Goal: Task Accomplishment & Management: Complete application form

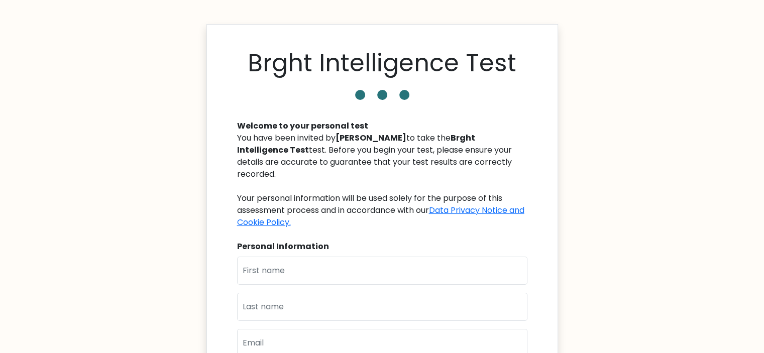
click at [387, 257] on input "text" at bounding box center [382, 271] width 290 height 28
type input "[PERSON_NAME]"
click at [535, 223] on div "Brght Intelligence Test Welcome to your personal test You have been invited by …" at bounding box center [383, 257] width 352 height 467
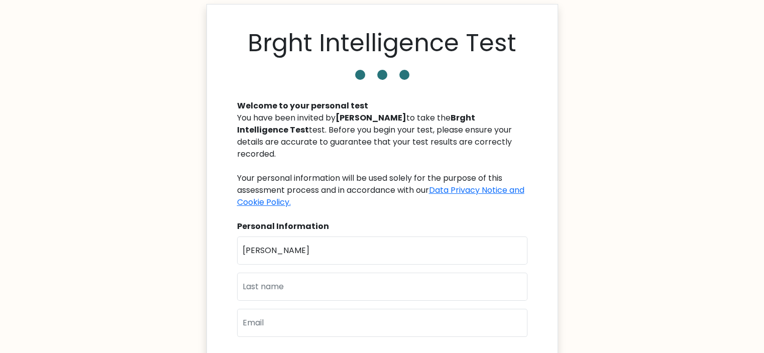
scroll to position [40, 0]
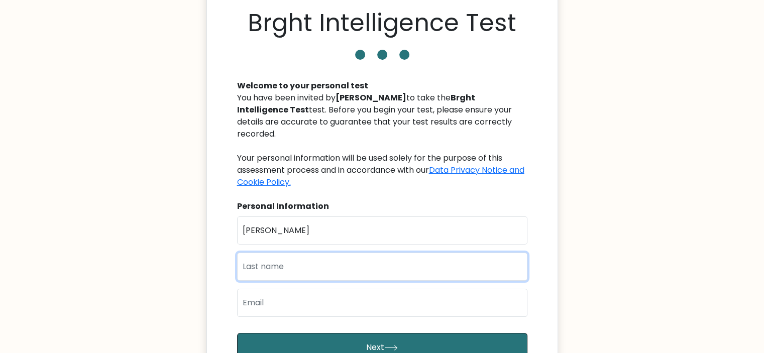
click at [423, 253] on input "text" at bounding box center [382, 267] width 290 height 28
type input "kashif"
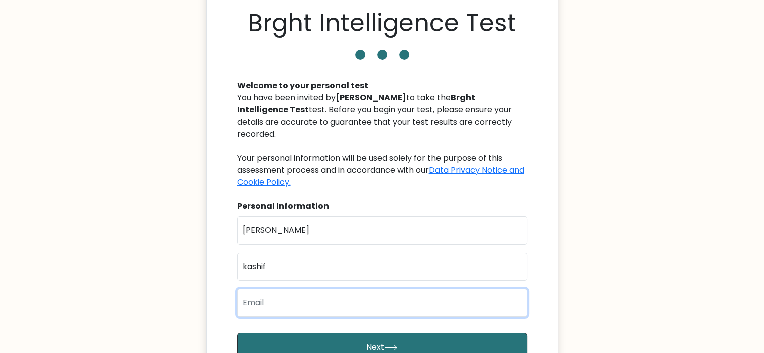
click at [330, 294] on input "email" at bounding box center [382, 303] width 290 height 28
type input "mahzaibb.kashif@gmail.com"
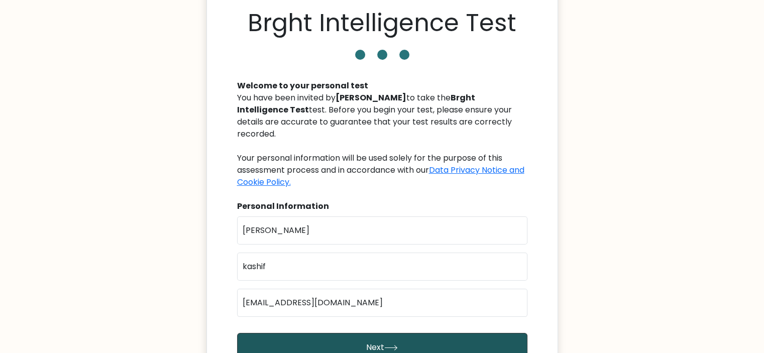
click at [346, 343] on button "Next" at bounding box center [382, 347] width 290 height 29
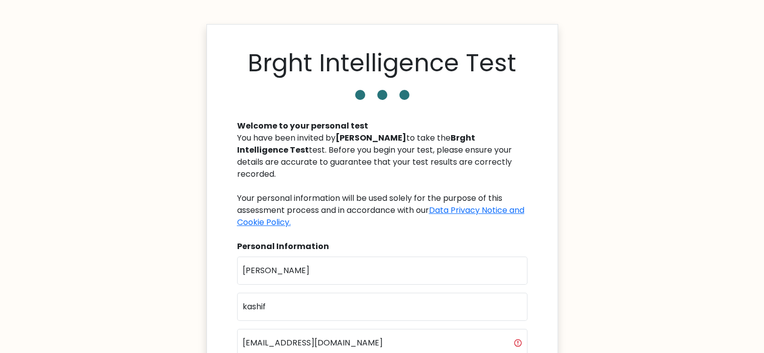
click at [415, 224] on div "Welcome to your personal test You have been invited by Aqib Ishtiaq to take the…" at bounding box center [382, 293] width 303 height 371
click at [534, 204] on div "Brght Intelligence Test Welcome to your personal test You have been invited by …" at bounding box center [383, 264] width 352 height 480
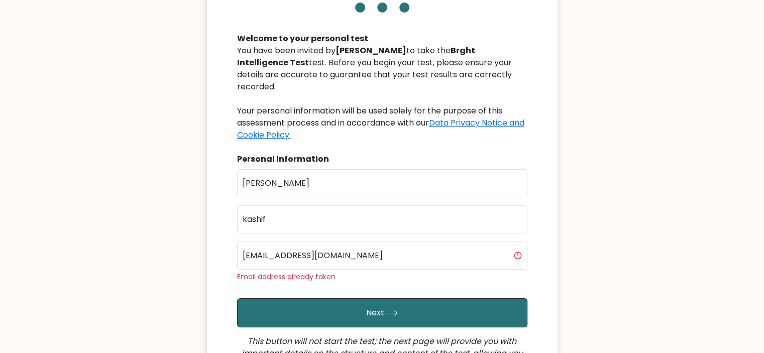
scroll to position [101, 0]
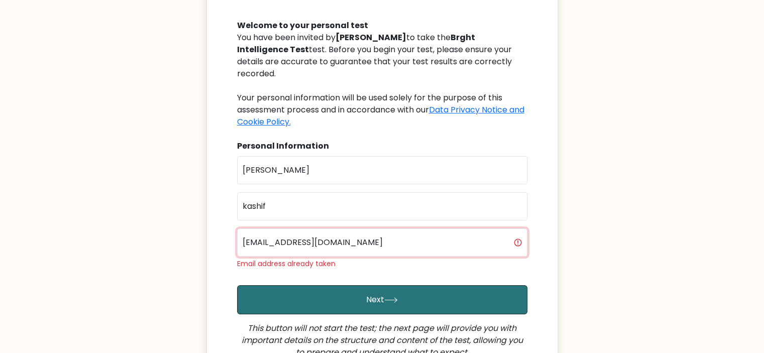
click at [516, 232] on input "[EMAIL_ADDRESS][DOMAIN_NAME]" at bounding box center [382, 243] width 290 height 28
click at [516, 232] on input "mahzaibb.kashif@gmail.com" at bounding box center [382, 243] width 290 height 28
drag, startPoint x: 516, startPoint y: 232, endPoint x: 529, endPoint y: 232, distance: 12.6
click at [529, 232] on div "Welcome to your personal test You have been invited by Aqib Ishtiaq to take the…" at bounding box center [382, 193] width 303 height 371
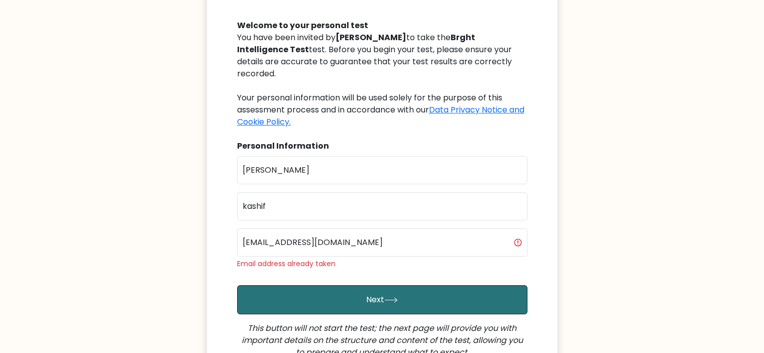
click at [529, 232] on div "Welcome to your personal test You have been invited by Aqib Ishtiaq to take the…" at bounding box center [382, 193] width 303 height 371
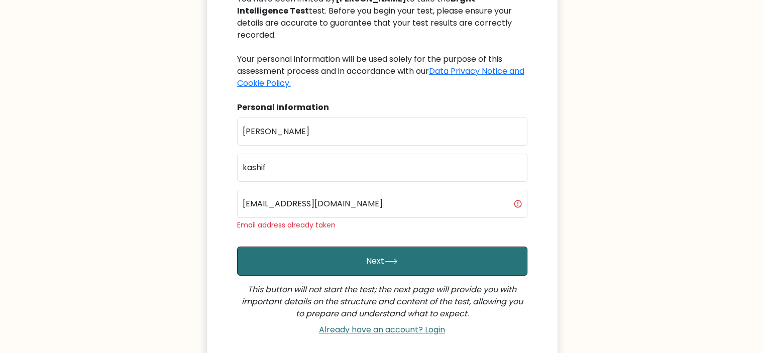
scroll to position [141, 0]
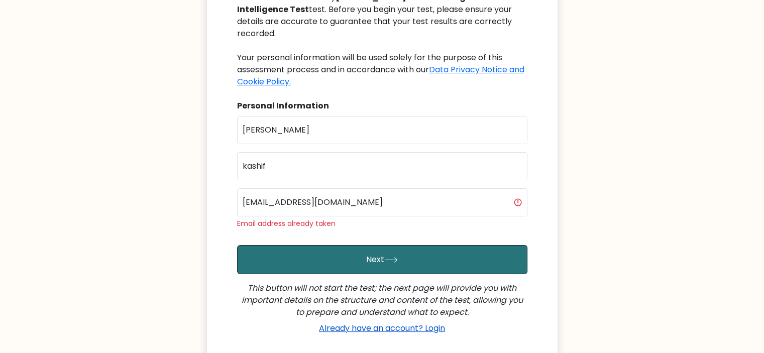
click at [437, 323] on link "Already have an account? Login" at bounding box center [382, 329] width 134 height 12
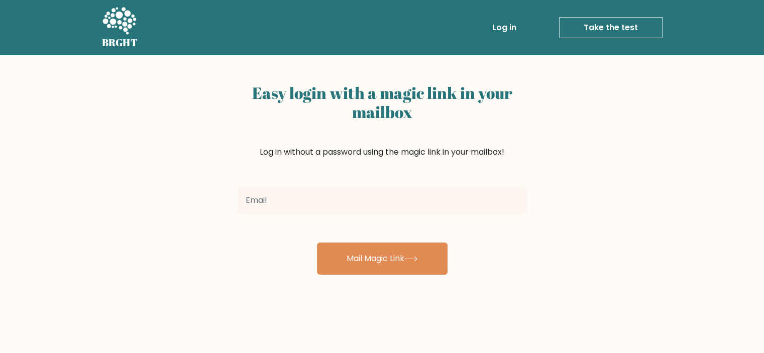
click at [430, 183] on div at bounding box center [383, 200] width 302 height 36
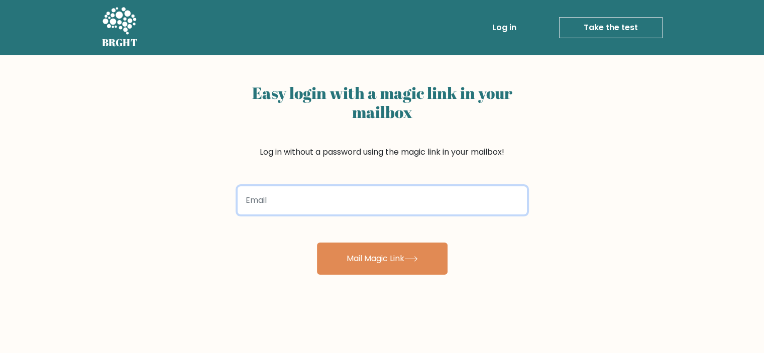
drag, startPoint x: 430, startPoint y: 183, endPoint x: 370, endPoint y: 193, distance: 61.1
click at [370, 193] on input "email" at bounding box center [382, 200] width 289 height 28
type input "[EMAIL_ADDRESS][DOMAIN_NAME]"
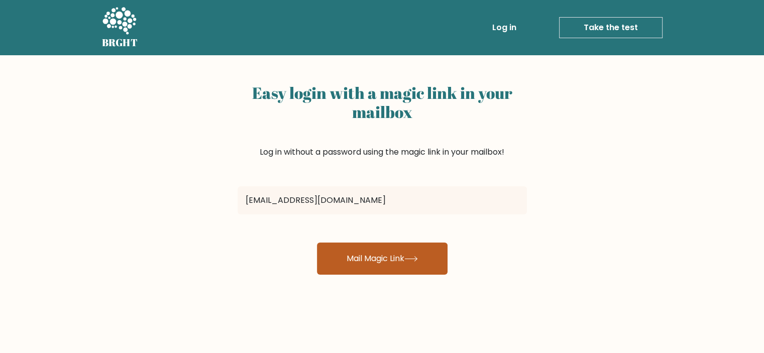
click at [367, 257] on button "Mail Magic Link" at bounding box center [382, 259] width 131 height 32
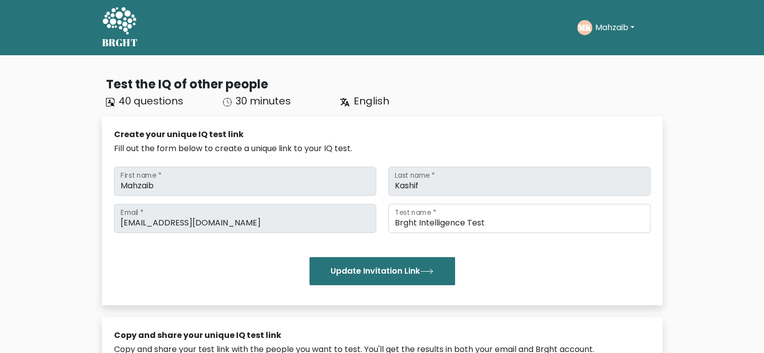
click at [526, 96] on div "Test the IQ of other people 40 questions 30 minutes English" at bounding box center [382, 91] width 561 height 33
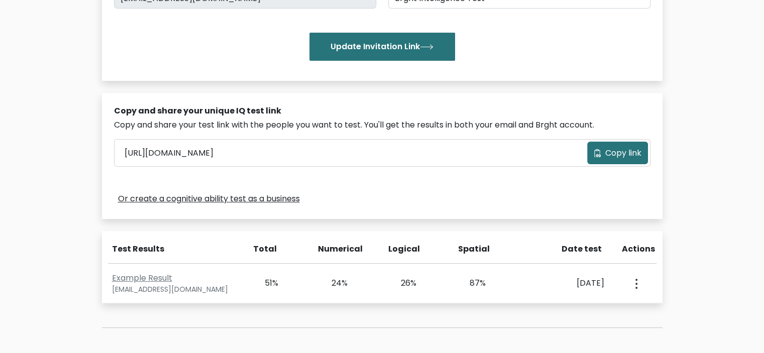
scroll to position [241, 0]
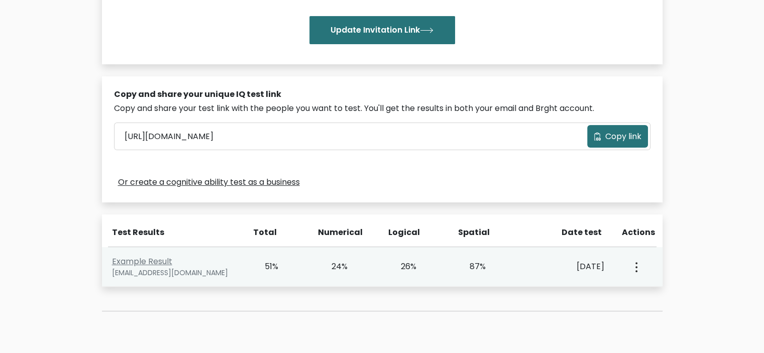
drag, startPoint x: 631, startPoint y: 264, endPoint x: 639, endPoint y: 266, distance: 8.3
click at [639, 266] on div "View Profile" at bounding box center [636, 266] width 34 height 31
click at [639, 266] on button "button" at bounding box center [636, 266] width 8 height 31
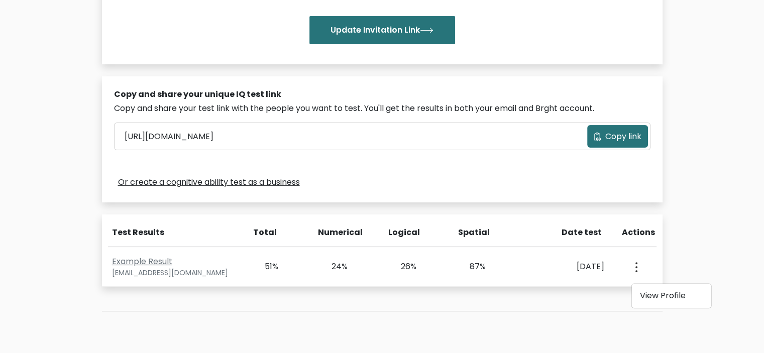
click at [725, 224] on div "Test the IQ of other people 40 questions 30 minutes English Create your unique …" at bounding box center [382, 99] width 764 height 570
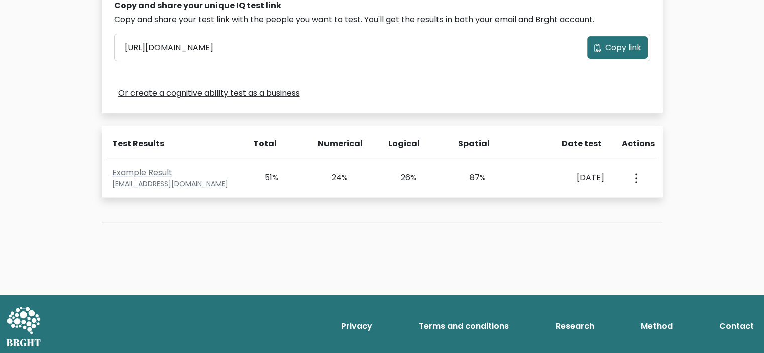
scroll to position [332, 0]
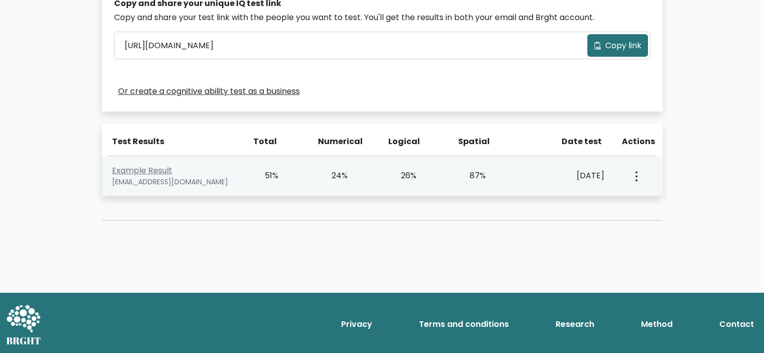
click at [636, 172] on circle "button" at bounding box center [637, 172] width 2 height 2
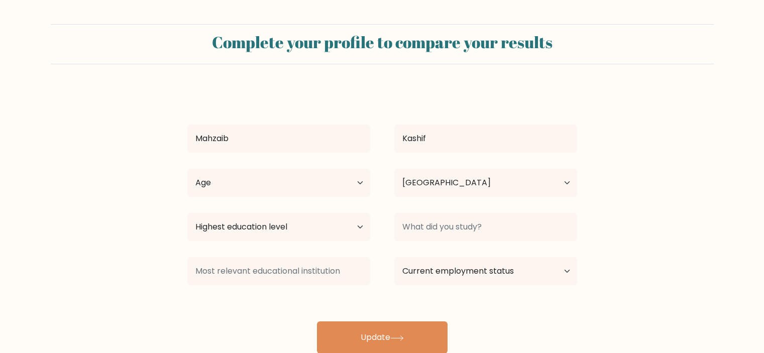
select select "PK"
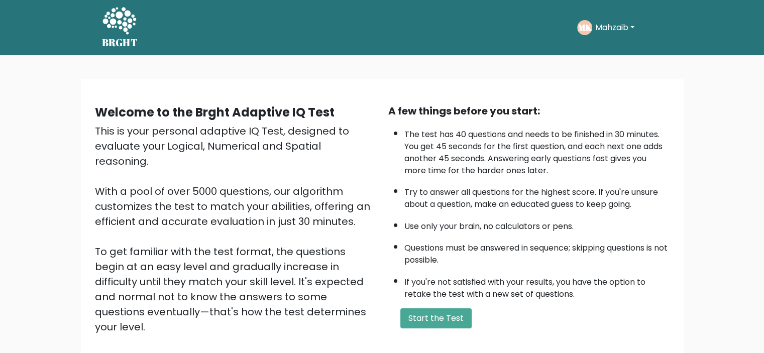
click at [627, 28] on button "Mahzaib" at bounding box center [614, 27] width 45 height 13
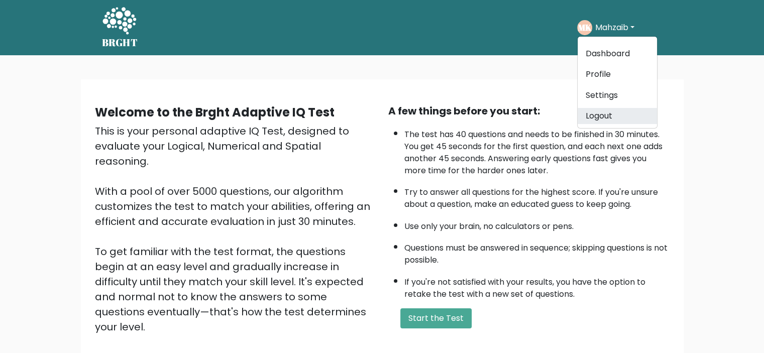
click at [607, 116] on link "Logout" at bounding box center [617, 116] width 79 height 16
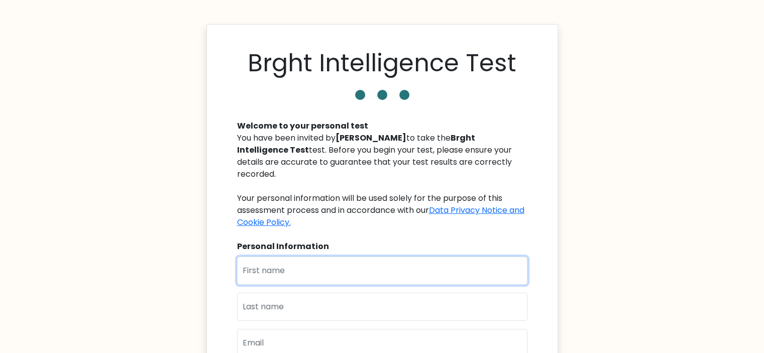
click at [386, 257] on input "text" at bounding box center [382, 271] width 290 height 28
type input "[PERSON_NAME]"
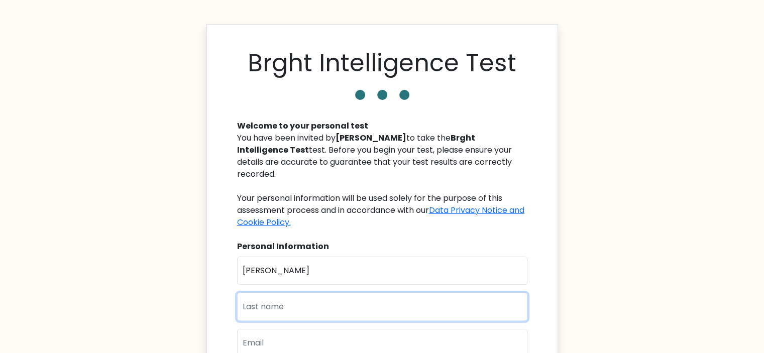
click at [335, 294] on input "text" at bounding box center [382, 307] width 290 height 28
type input "kashif"
click at [350, 330] on input "email" at bounding box center [382, 343] width 290 height 28
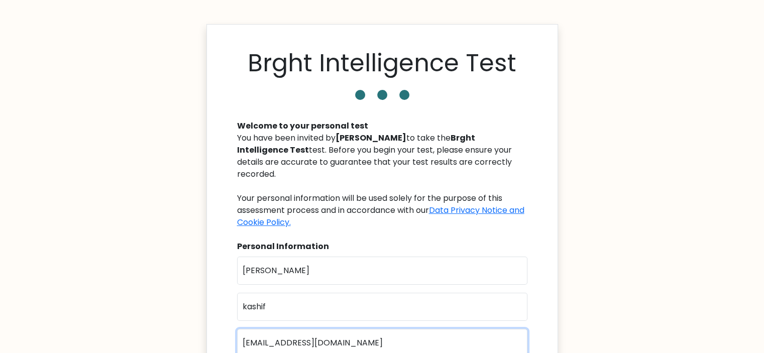
type input "mahzaibkashif140@gmail.com"
click at [553, 176] on div "Brght Intelligence Test Welcome to your personal test You have been invited by …" at bounding box center [383, 257] width 352 height 467
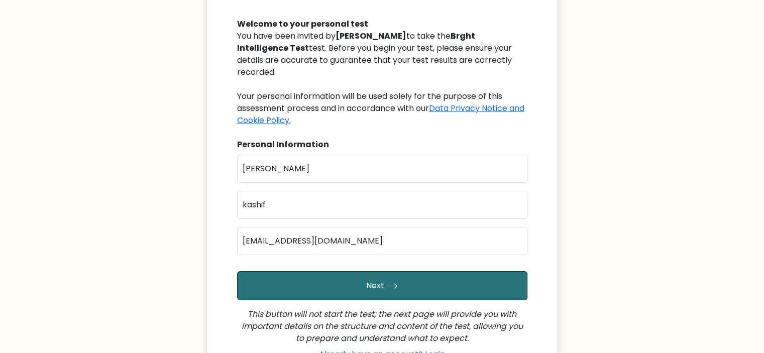
scroll to position [181, 0]
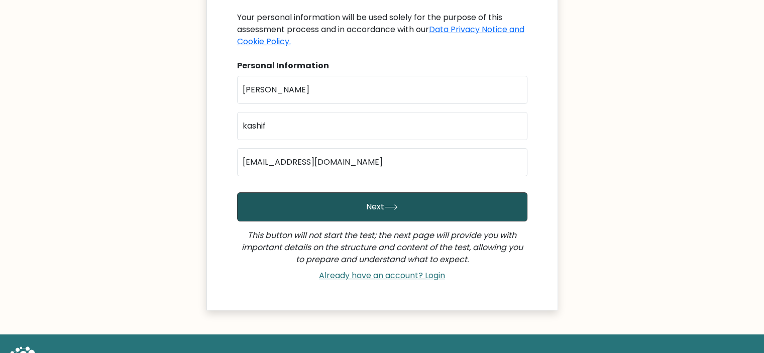
click at [469, 199] on button "Next" at bounding box center [382, 206] width 290 height 29
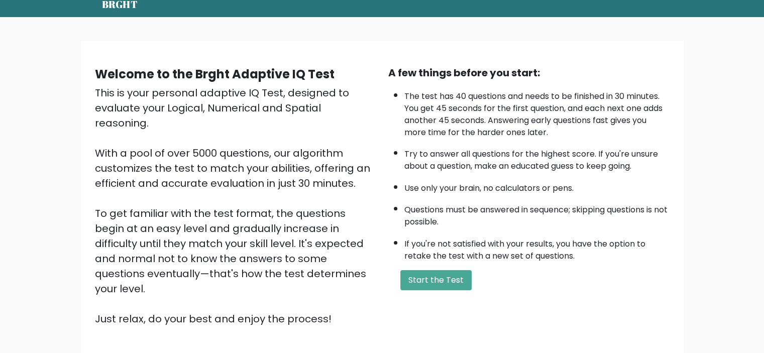
scroll to position [40, 0]
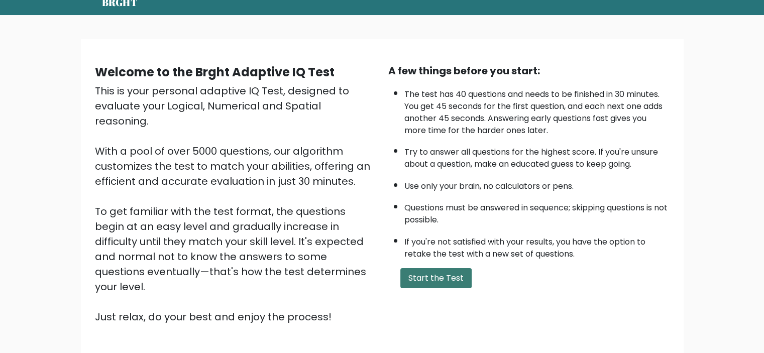
click at [442, 280] on button "Start the Test" at bounding box center [436, 278] width 71 height 20
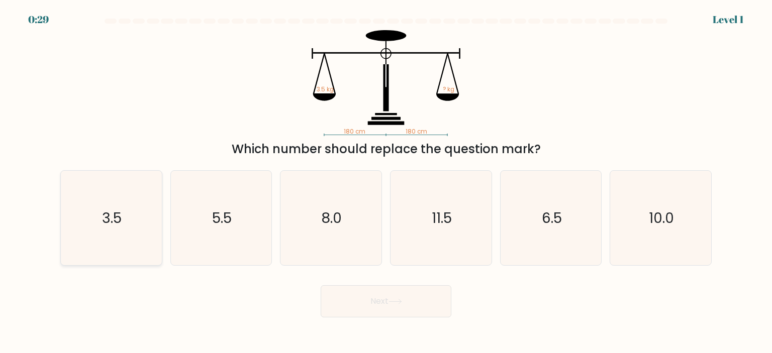
click at [141, 214] on icon "3.5" at bounding box center [111, 218] width 94 height 94
click at [386, 182] on input "a. 3.5" at bounding box center [386, 179] width 1 height 5
radio input "true"
click at [417, 301] on button "Next" at bounding box center [386, 301] width 131 height 32
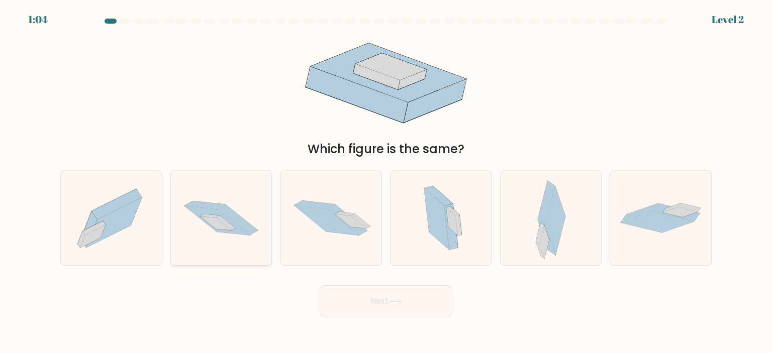
click at [217, 217] on icon at bounding box center [218, 222] width 36 height 17
click at [386, 182] on input "b." at bounding box center [386, 179] width 1 height 5
radio input "true"
click at [387, 299] on button "Next" at bounding box center [386, 301] width 131 height 32
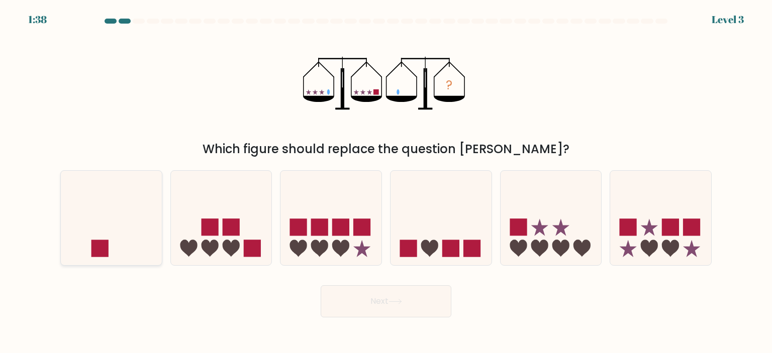
click at [111, 194] on icon at bounding box center [111, 217] width 101 height 83
click at [386, 182] on input "a." at bounding box center [386, 179] width 1 height 5
radio input "true"
click at [430, 305] on button "Next" at bounding box center [386, 301] width 131 height 32
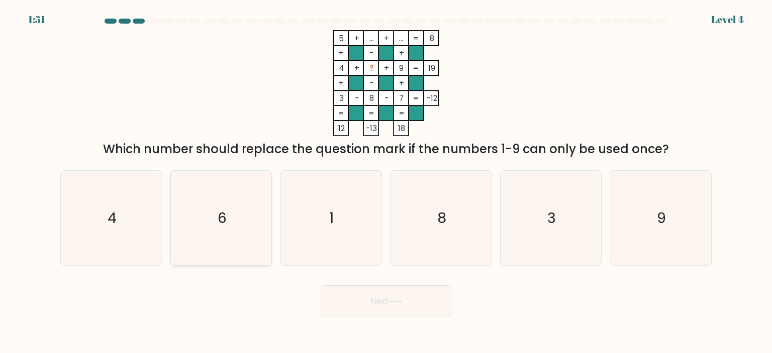
click at [222, 208] on icon "6" at bounding box center [221, 218] width 94 height 94
click at [386, 182] on input "b. 6" at bounding box center [386, 179] width 1 height 5
radio input "true"
click at [390, 309] on button "Next" at bounding box center [386, 301] width 131 height 32
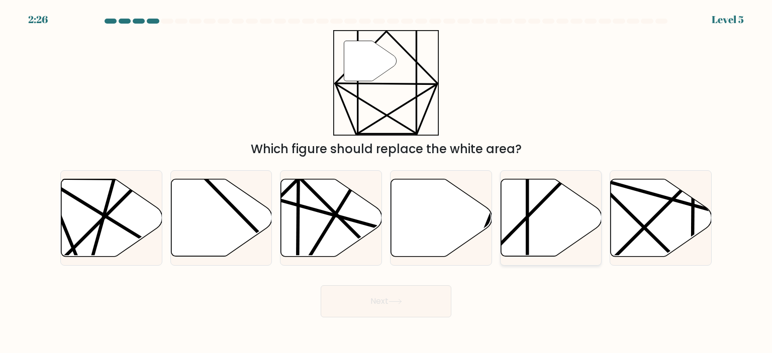
drag, startPoint x: 429, startPoint y: 228, endPoint x: 554, endPoint y: 233, distance: 125.8
click at [554, 233] on div "a. b. c. d." at bounding box center [385, 214] width 659 height 104
click at [554, 233] on icon at bounding box center [551, 217] width 101 height 77
click at [386, 182] on input "e." at bounding box center [386, 179] width 1 height 5
radio input "true"
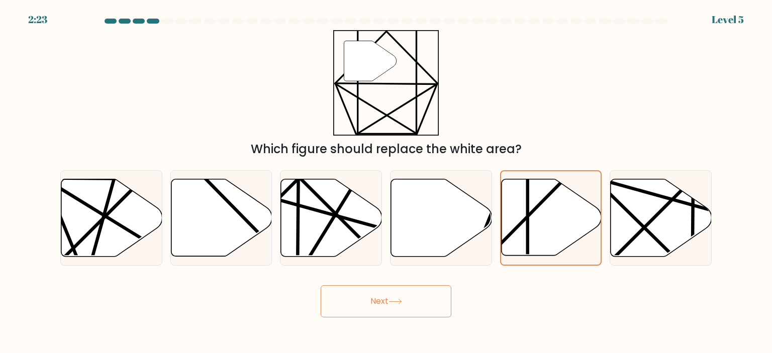
click at [406, 301] on button "Next" at bounding box center [386, 301] width 131 height 32
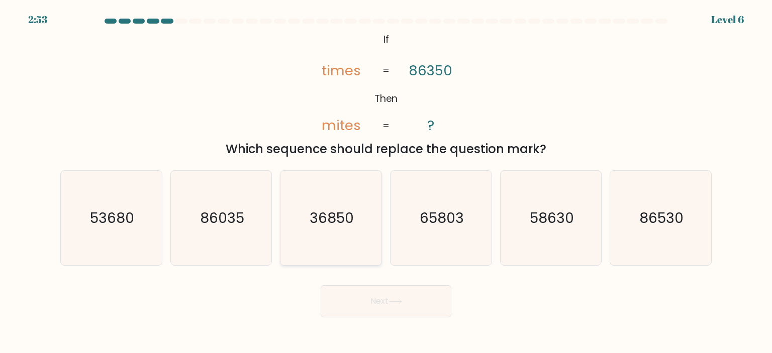
click at [342, 235] on icon "36850" at bounding box center [330, 218] width 94 height 94
click at [386, 182] on input "c. 36850" at bounding box center [386, 179] width 1 height 5
radio input "true"
click at [406, 304] on button "Next" at bounding box center [386, 301] width 131 height 32
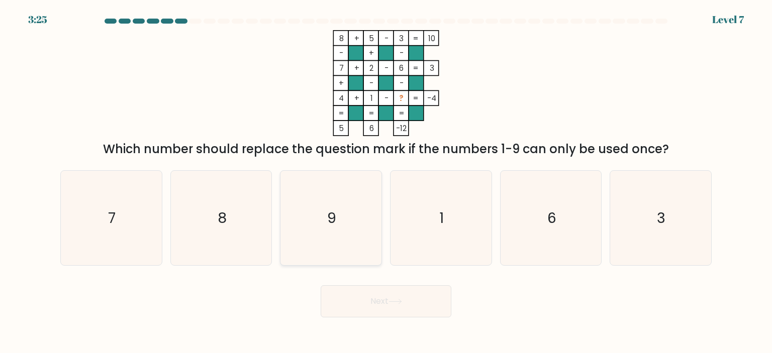
click at [348, 200] on icon "9" at bounding box center [330, 218] width 94 height 94
click at [386, 182] on input "c. 9" at bounding box center [386, 179] width 1 height 5
radio input "true"
click at [430, 301] on button "Next" at bounding box center [386, 301] width 131 height 32
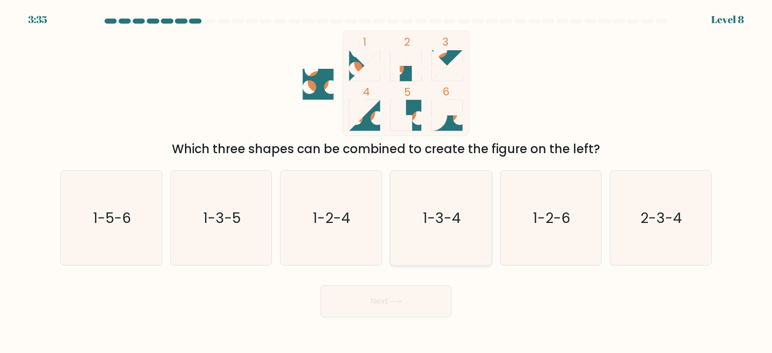
click at [488, 222] on icon "1-3-4" at bounding box center [440, 218] width 94 height 94
click at [386, 182] on input "d. 1-3-4" at bounding box center [386, 179] width 1 height 5
radio input "true"
click at [417, 294] on button "Next" at bounding box center [386, 301] width 131 height 32
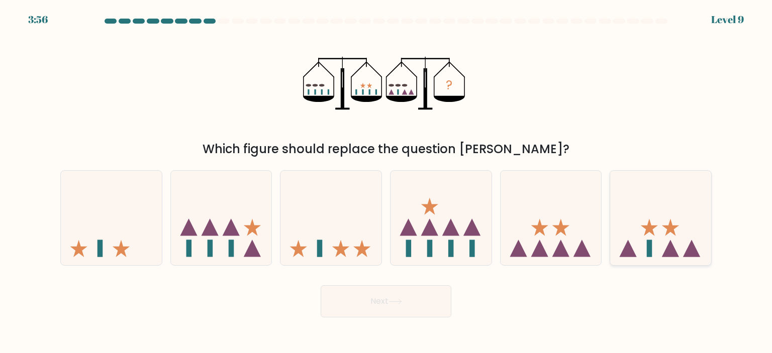
click at [669, 191] on icon at bounding box center [660, 217] width 101 height 83
click at [386, 182] on input "f." at bounding box center [386, 179] width 1 height 5
radio input "true"
click at [415, 289] on button "Next" at bounding box center [386, 301] width 131 height 32
click at [415, 292] on button "Next" at bounding box center [386, 301] width 131 height 32
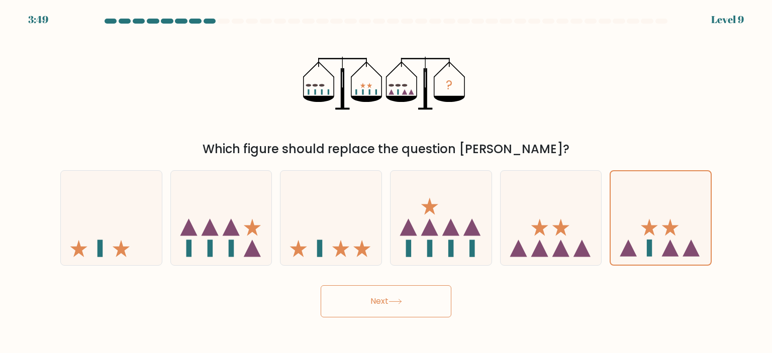
click at [413, 294] on button "Next" at bounding box center [386, 301] width 131 height 32
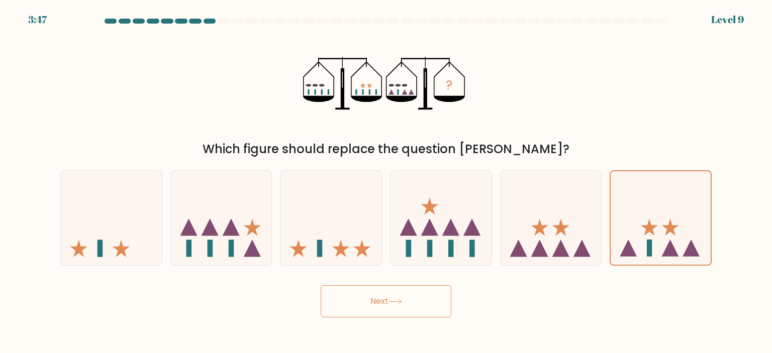
click at [413, 294] on button "Next" at bounding box center [386, 301] width 131 height 32
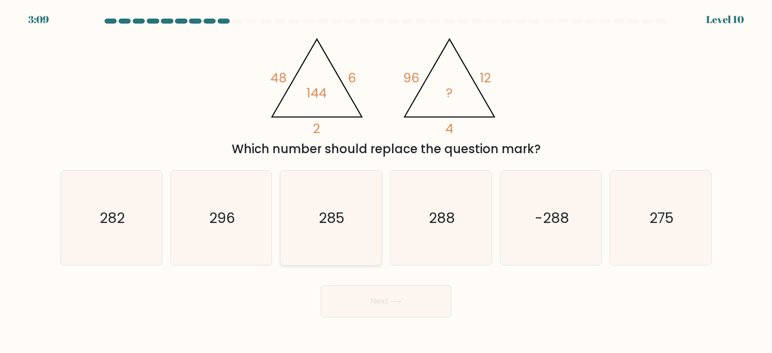
click at [348, 249] on icon "285" at bounding box center [330, 218] width 94 height 94
click at [386, 182] on input "c. 285" at bounding box center [386, 179] width 1 height 5
radio input "true"
click at [401, 302] on icon at bounding box center [395, 302] width 14 height 6
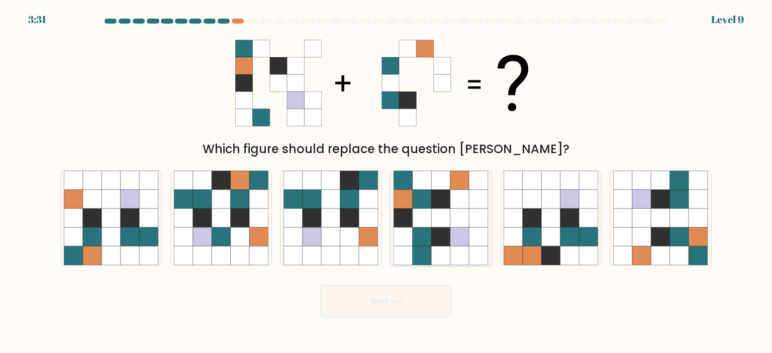
click at [450, 245] on icon at bounding box center [441, 237] width 19 height 19
click at [386, 182] on input "d." at bounding box center [386, 179] width 1 height 5
radio input "true"
click at [450, 245] on icon at bounding box center [441, 237] width 19 height 19
click at [386, 182] on input "d." at bounding box center [386, 179] width 1 height 5
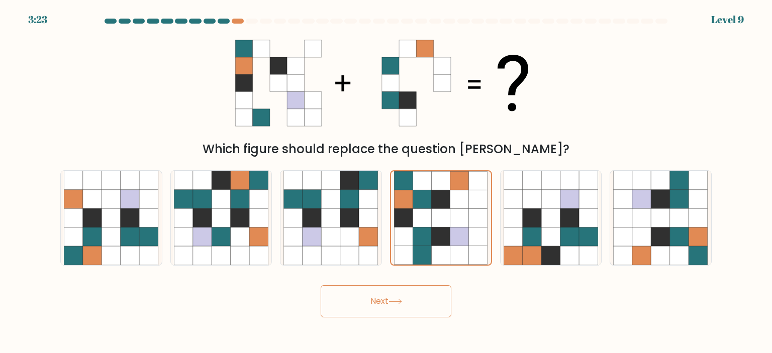
click at [406, 299] on button "Next" at bounding box center [386, 301] width 131 height 32
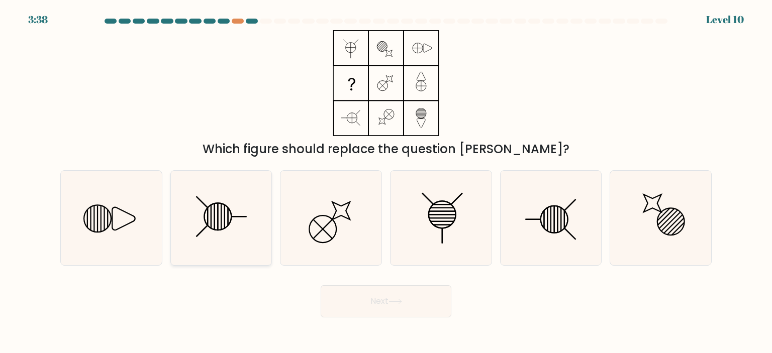
click at [244, 219] on icon at bounding box center [221, 218] width 94 height 94
click at [386, 182] on input "b." at bounding box center [386, 179] width 1 height 5
radio input "true"
click at [396, 299] on button "Next" at bounding box center [386, 301] width 131 height 32
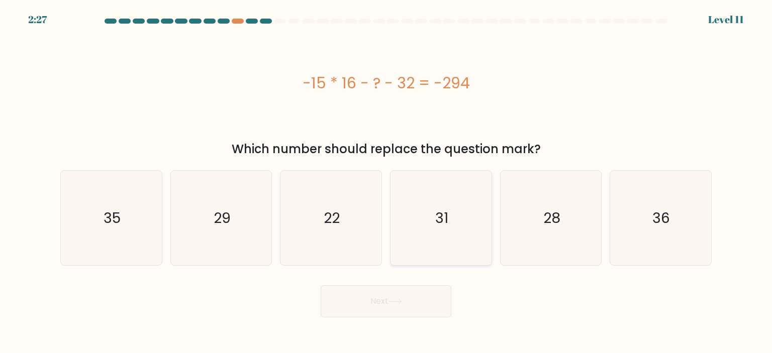
click at [454, 235] on icon "31" at bounding box center [440, 218] width 94 height 94
click at [386, 182] on input "d. 31" at bounding box center [386, 179] width 1 height 5
radio input "true"
click at [415, 291] on button "Next" at bounding box center [386, 301] width 131 height 32
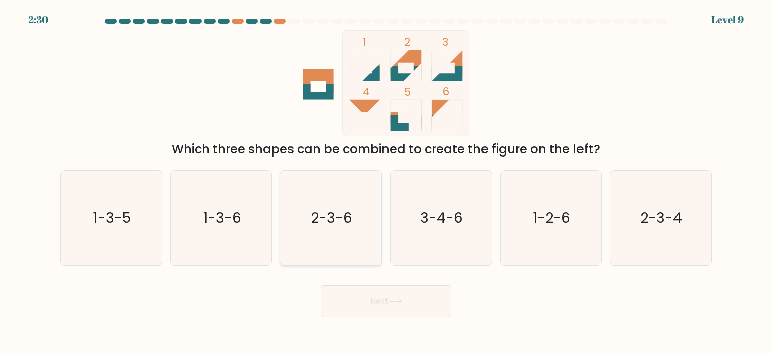
click at [334, 187] on icon "2-3-6" at bounding box center [330, 218] width 94 height 94
click at [386, 182] on input "c. 2-3-6" at bounding box center [386, 179] width 1 height 5
radio input "true"
click at [388, 300] on button "Next" at bounding box center [386, 301] width 131 height 32
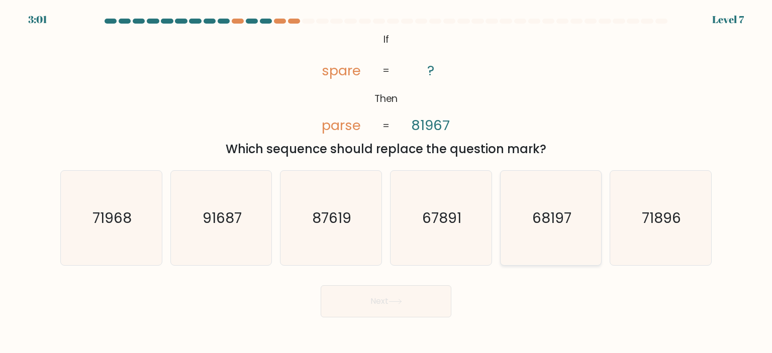
click at [520, 196] on icon "68197" at bounding box center [551, 218] width 94 height 94
click at [386, 182] on input "e. 68197" at bounding box center [386, 179] width 1 height 5
radio input "true"
click at [410, 301] on button "Next" at bounding box center [386, 301] width 131 height 32
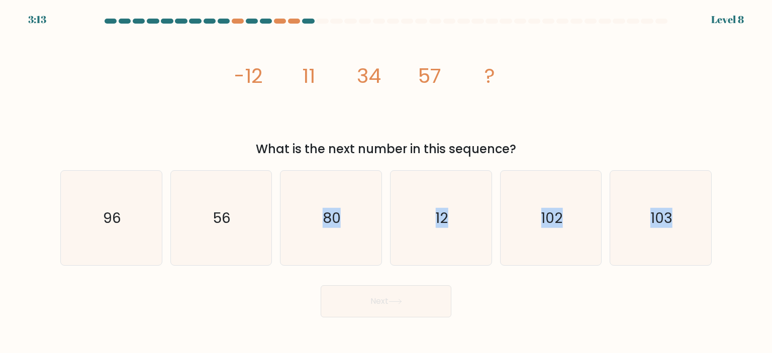
drag, startPoint x: 313, startPoint y: 217, endPoint x: 430, endPoint y: 301, distance: 144.5
click at [430, 301] on form at bounding box center [386, 168] width 772 height 299
click at [336, 226] on text "80" at bounding box center [332, 218] width 18 height 20
click at [386, 182] on input "c. 80" at bounding box center [386, 179] width 1 height 5
radio input "true"
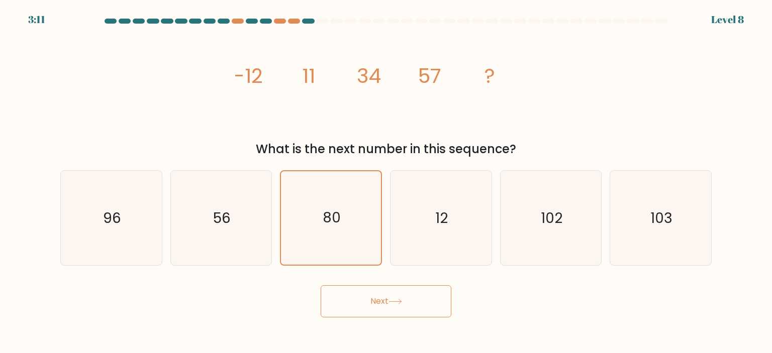
click at [401, 304] on icon at bounding box center [395, 302] width 12 height 5
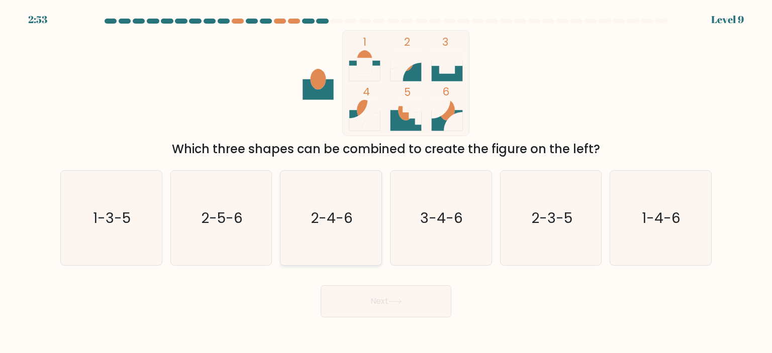
click at [354, 247] on icon "2-4-6" at bounding box center [330, 218] width 94 height 94
click at [386, 182] on input "c. 2-4-6" at bounding box center [386, 179] width 1 height 5
radio input "true"
click at [418, 312] on button "Next" at bounding box center [386, 301] width 131 height 32
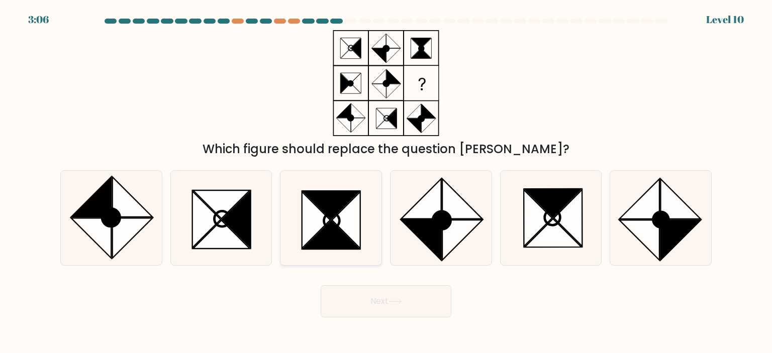
click at [352, 202] on icon at bounding box center [346, 220] width 28 height 57
click at [386, 182] on input "c." at bounding box center [386, 179] width 1 height 5
radio input "true"
click at [382, 301] on button "Next" at bounding box center [386, 301] width 131 height 32
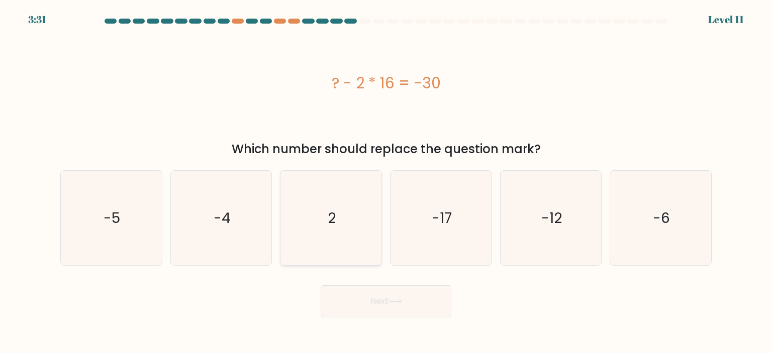
click at [362, 221] on icon "2" at bounding box center [330, 218] width 94 height 94
click at [386, 182] on input "c. 2" at bounding box center [386, 179] width 1 height 5
radio input "true"
click at [410, 321] on body "3:29 Level 11 2" at bounding box center [386, 176] width 772 height 353
click at [409, 304] on button "Next" at bounding box center [386, 301] width 131 height 32
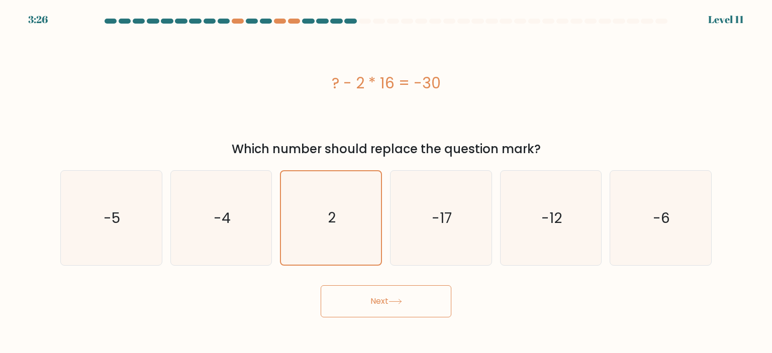
click at [409, 304] on button "Next" at bounding box center [386, 301] width 131 height 32
click at [231, 194] on icon "-4" at bounding box center [221, 218] width 94 height 94
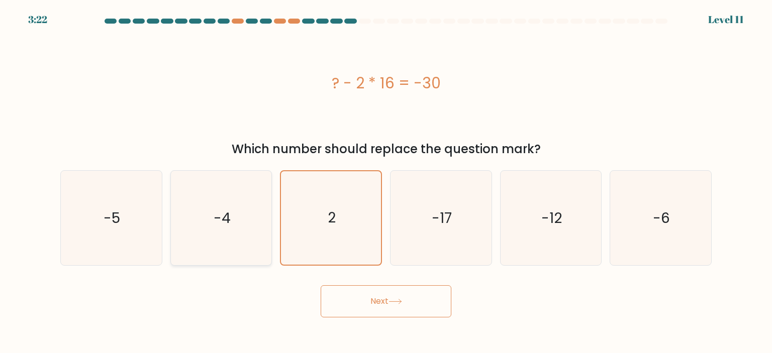
click at [386, 182] on input "b. -4" at bounding box center [386, 179] width 1 height 5
radio input "true"
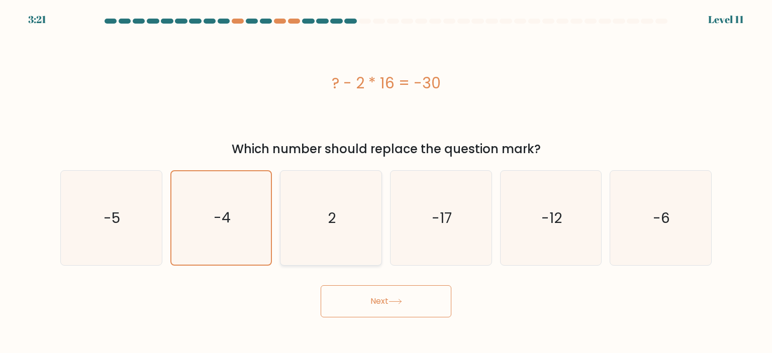
click at [305, 186] on icon "2" at bounding box center [330, 218] width 94 height 94
click at [386, 182] on input "c. 2" at bounding box center [386, 179] width 1 height 5
radio input "true"
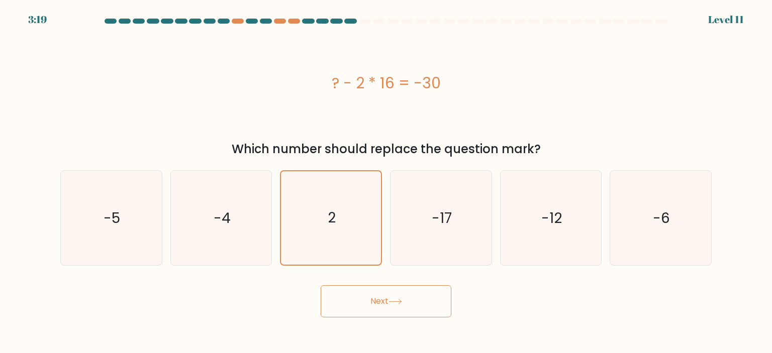
click at [368, 301] on button "Next" at bounding box center [386, 301] width 131 height 32
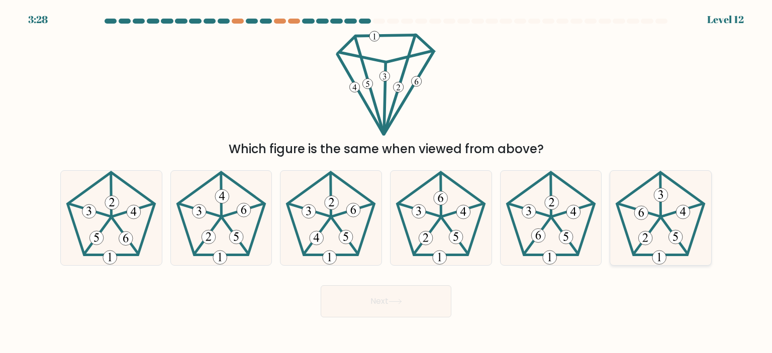
click at [663, 212] on icon at bounding box center [660, 218] width 94 height 94
click at [386, 182] on input "f." at bounding box center [386, 179] width 1 height 5
radio input "true"
click at [438, 293] on button "Next" at bounding box center [386, 301] width 131 height 32
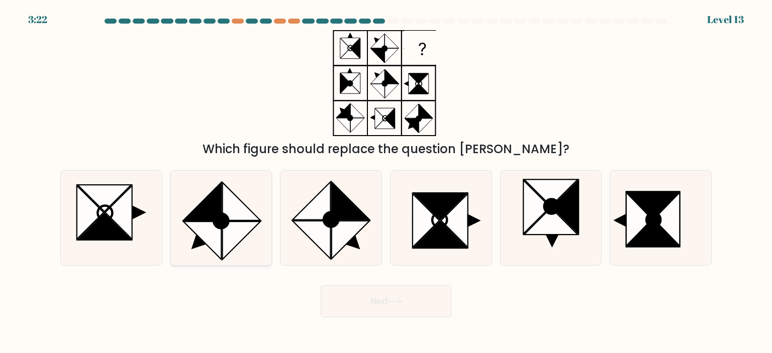
click at [199, 217] on icon at bounding box center [202, 201] width 38 height 38
click at [386, 182] on input "b." at bounding box center [386, 179] width 1 height 5
radio input "true"
click at [356, 297] on button "Next" at bounding box center [386, 301] width 131 height 32
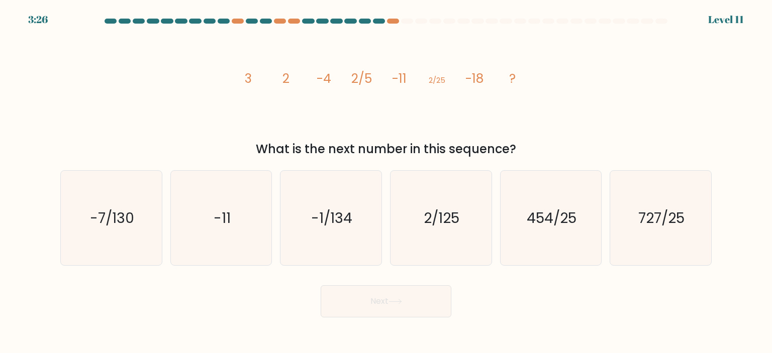
drag, startPoint x: 462, startPoint y: 220, endPoint x: 425, endPoint y: 270, distance: 62.8
click at [462, 220] on icon "2/125" at bounding box center [440, 218] width 94 height 94
click at [386, 182] on input "d. 2/125" at bounding box center [386, 179] width 1 height 5
radio input "true"
click at [408, 299] on button "Next" at bounding box center [386, 301] width 131 height 32
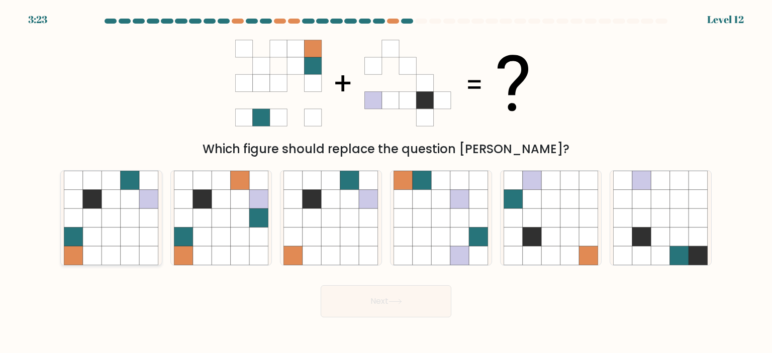
click at [139, 208] on icon at bounding box center [130, 199] width 19 height 19
click at [386, 182] on input "a." at bounding box center [386, 179] width 1 height 5
radio input "true"
click at [426, 314] on button "Next" at bounding box center [386, 301] width 131 height 32
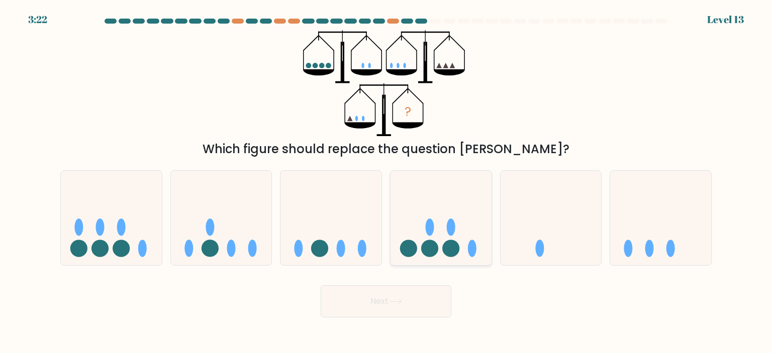
click at [456, 215] on icon at bounding box center [440, 217] width 101 height 83
click at [386, 182] on input "d." at bounding box center [386, 179] width 1 height 5
radio input "true"
click at [414, 286] on button "Next" at bounding box center [386, 301] width 131 height 32
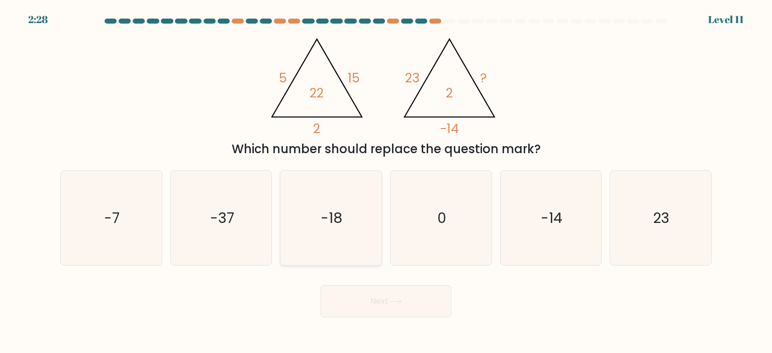
click at [368, 237] on icon "-18" at bounding box center [330, 218] width 94 height 94
click at [386, 182] on input "c. -18" at bounding box center [386, 179] width 1 height 5
radio input "true"
click at [416, 310] on button "Next" at bounding box center [386, 301] width 131 height 32
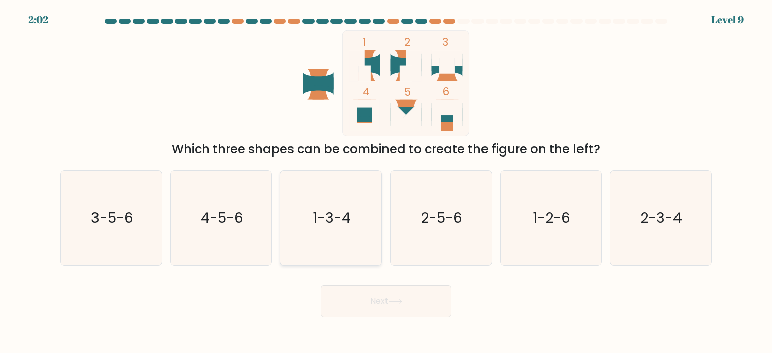
click at [351, 251] on icon "1-3-4" at bounding box center [330, 218] width 94 height 94
click at [386, 182] on input "c. 1-3-4" at bounding box center [386, 179] width 1 height 5
radio input "true"
click at [526, 207] on icon "1-2-6" at bounding box center [551, 218] width 94 height 94
click at [386, 182] on input "e. 1-2-6" at bounding box center [386, 179] width 1 height 5
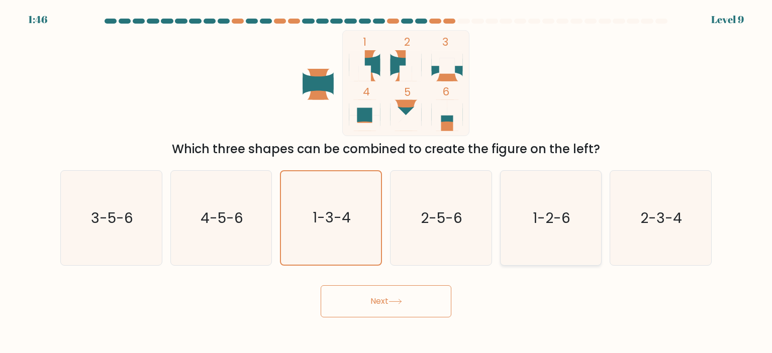
radio input "true"
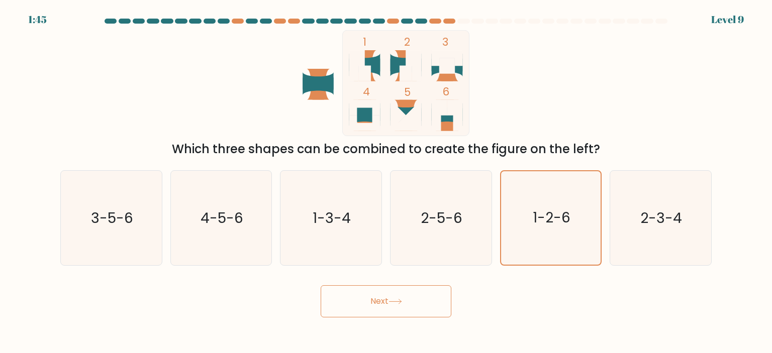
click at [414, 302] on button "Next" at bounding box center [386, 301] width 131 height 32
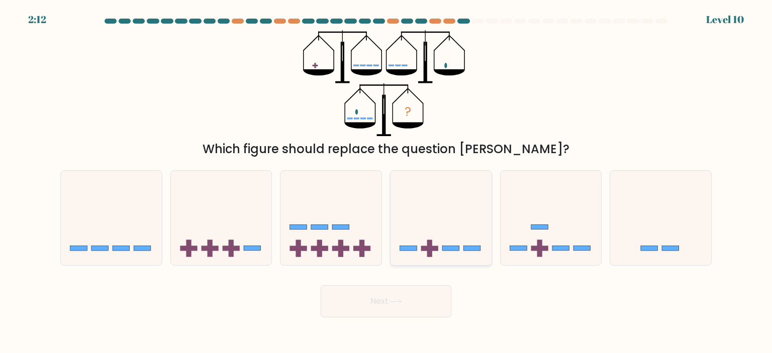
click at [458, 226] on icon at bounding box center [440, 217] width 101 height 83
click at [386, 182] on input "d." at bounding box center [386, 179] width 1 height 5
radio input "true"
click at [458, 226] on icon at bounding box center [441, 218] width 100 height 83
click at [386, 182] on input "d." at bounding box center [386, 179] width 1 height 5
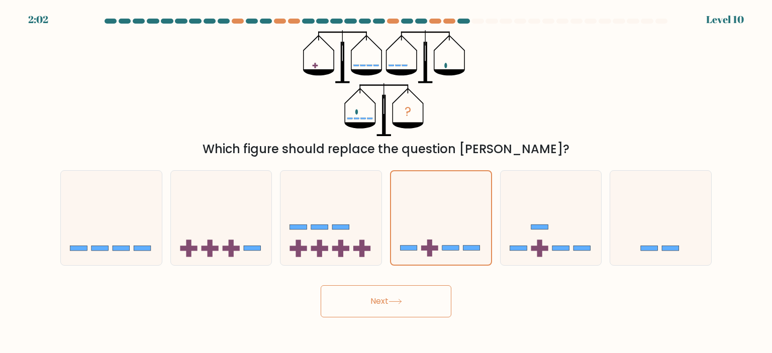
click at [401, 293] on button "Next" at bounding box center [386, 301] width 131 height 32
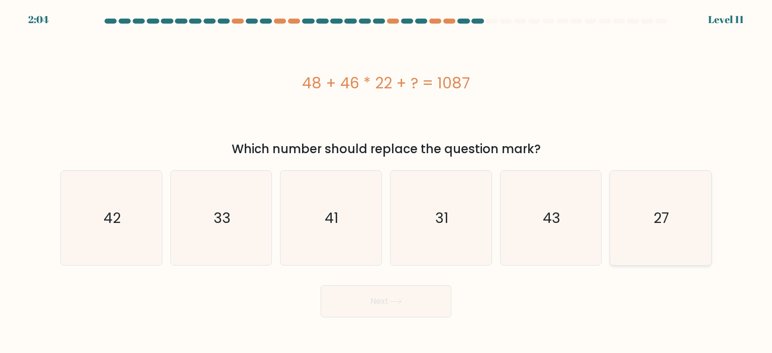
click at [641, 207] on icon "27" at bounding box center [660, 218] width 94 height 94
click at [386, 182] on input "f. 27" at bounding box center [386, 179] width 1 height 5
radio input "true"
click at [407, 302] on button "Next" at bounding box center [386, 301] width 131 height 32
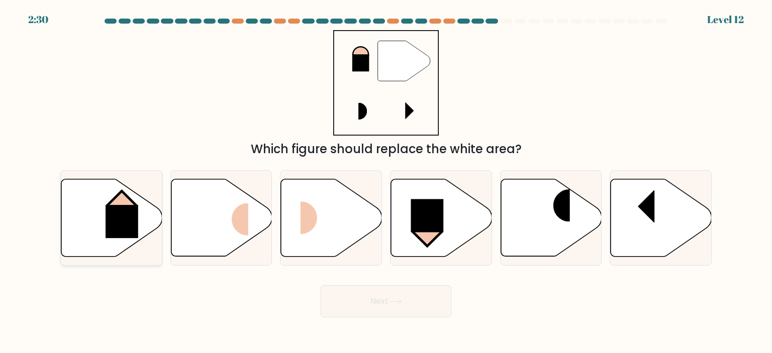
click at [124, 225] on rect at bounding box center [122, 221] width 33 height 33
click at [386, 182] on input "a." at bounding box center [386, 179] width 1 height 5
radio input "true"
click at [382, 302] on button "Next" at bounding box center [386, 301] width 131 height 32
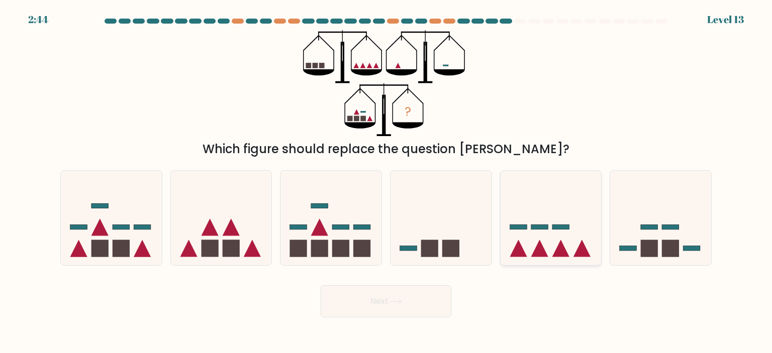
click at [557, 223] on icon at bounding box center [551, 217] width 101 height 83
click at [386, 182] on input "e." at bounding box center [386, 179] width 1 height 5
radio input "true"
click at [436, 293] on button "Next" at bounding box center [386, 301] width 131 height 32
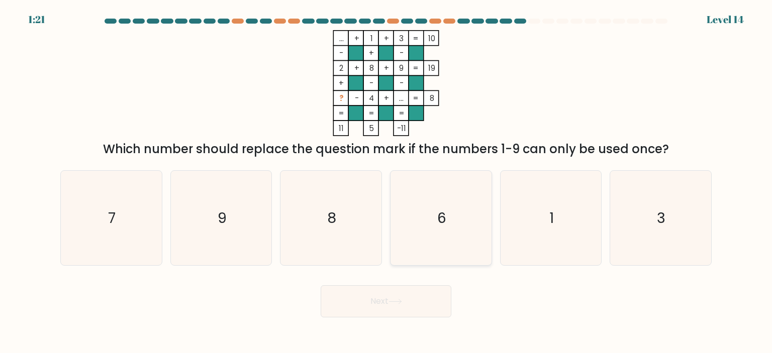
click at [456, 211] on icon "6" at bounding box center [440, 218] width 94 height 94
click at [386, 182] on input "d. 6" at bounding box center [386, 179] width 1 height 5
radio input "true"
click at [409, 311] on button "Next" at bounding box center [386, 301] width 131 height 32
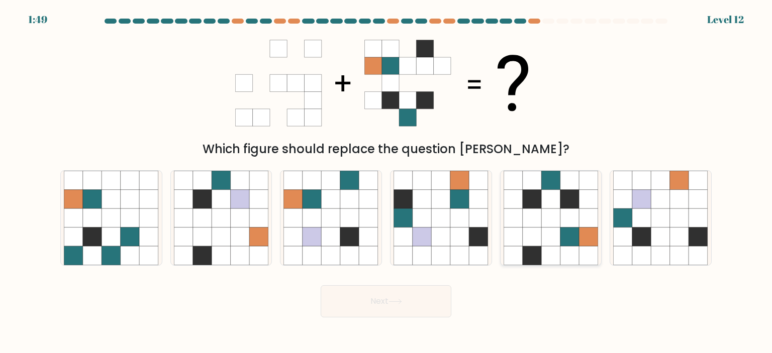
click at [576, 238] on icon at bounding box center [569, 237] width 19 height 19
click at [386, 182] on input "e." at bounding box center [386, 179] width 1 height 5
radio input "true"
click at [430, 301] on button "Next" at bounding box center [386, 301] width 131 height 32
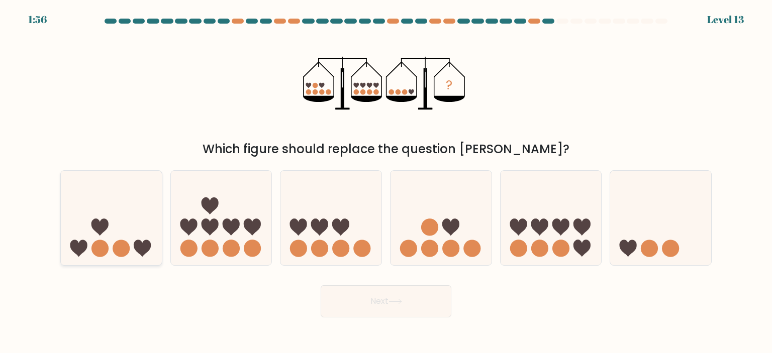
click at [119, 224] on icon at bounding box center [111, 217] width 101 height 83
click at [386, 182] on input "a." at bounding box center [386, 179] width 1 height 5
radio input "true"
drag, startPoint x: 637, startPoint y: 207, endPoint x: 416, endPoint y: 301, distance: 240.9
click at [416, 301] on form at bounding box center [386, 168] width 772 height 299
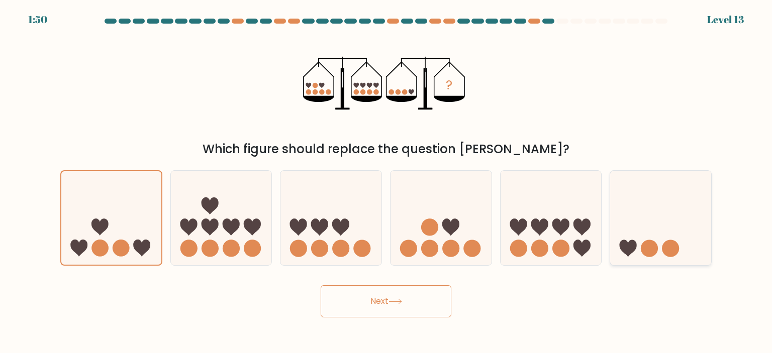
click at [658, 250] on icon at bounding box center [660, 217] width 101 height 83
click at [386, 182] on input "f." at bounding box center [386, 179] width 1 height 5
radio input "true"
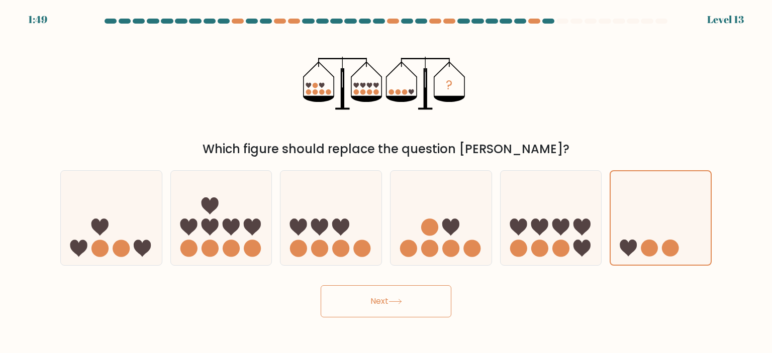
click at [413, 314] on button "Next" at bounding box center [386, 301] width 131 height 32
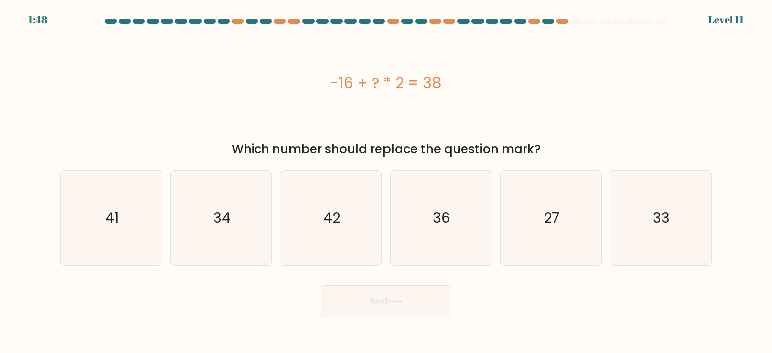
click at [414, 304] on button "Next" at bounding box center [386, 301] width 131 height 32
drag, startPoint x: 565, startPoint y: 215, endPoint x: 571, endPoint y: 202, distance: 13.9
click at [571, 202] on icon "27" at bounding box center [551, 218] width 94 height 94
click at [386, 182] on input "e. 27" at bounding box center [386, 179] width 1 height 5
radio input "true"
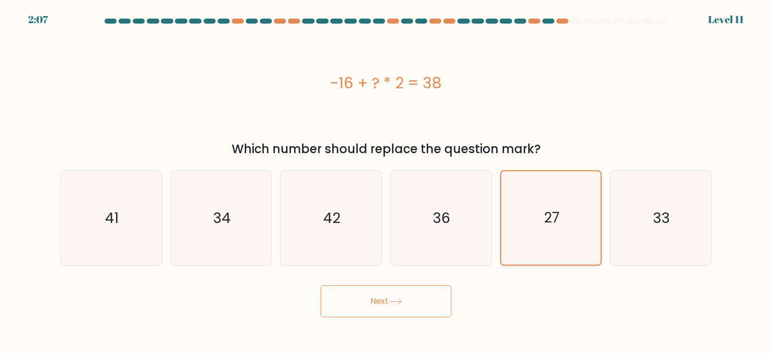
click at [571, 202] on icon "27" at bounding box center [550, 217] width 93 height 93
click at [386, 182] on input "e. 27" at bounding box center [386, 179] width 1 height 5
click at [417, 293] on button "Next" at bounding box center [386, 301] width 131 height 32
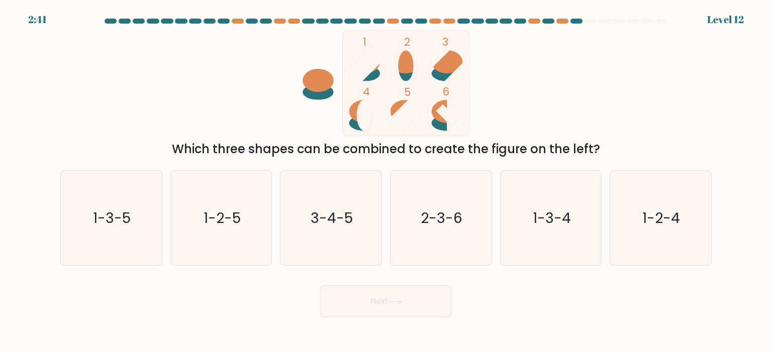
click at [437, 70] on ellipse at bounding box center [447, 61] width 31 height 23
click at [101, 247] on icon "1-3-5" at bounding box center [111, 218] width 94 height 94
click at [386, 182] on input "a. 1-3-5" at bounding box center [386, 179] width 1 height 5
radio input "true"
click at [447, 313] on button "Next" at bounding box center [386, 301] width 131 height 32
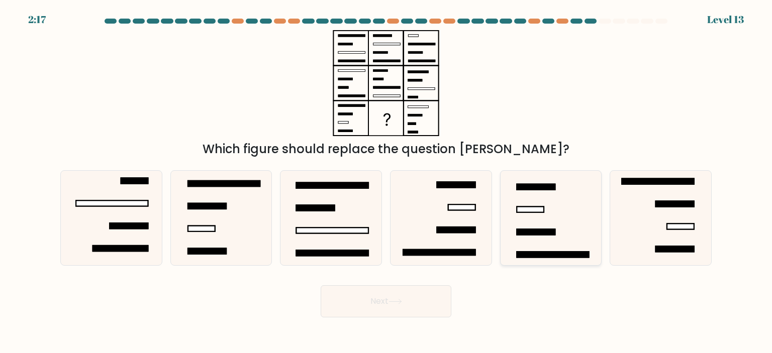
click at [527, 213] on rect at bounding box center [530, 210] width 27 height 6
click at [386, 182] on input "e." at bounding box center [386, 179] width 1 height 5
radio input "true"
click at [390, 295] on button "Next" at bounding box center [386, 301] width 131 height 32
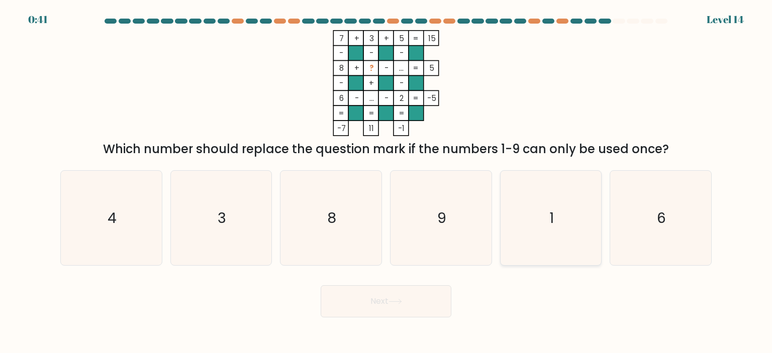
drag, startPoint x: 567, startPoint y: 235, endPoint x: 571, endPoint y: 203, distance: 32.4
click at [571, 203] on icon "1" at bounding box center [551, 218] width 94 height 94
click at [386, 182] on input "e. 1" at bounding box center [386, 179] width 1 height 5
radio input "true"
click at [571, 203] on icon "1" at bounding box center [550, 217] width 93 height 93
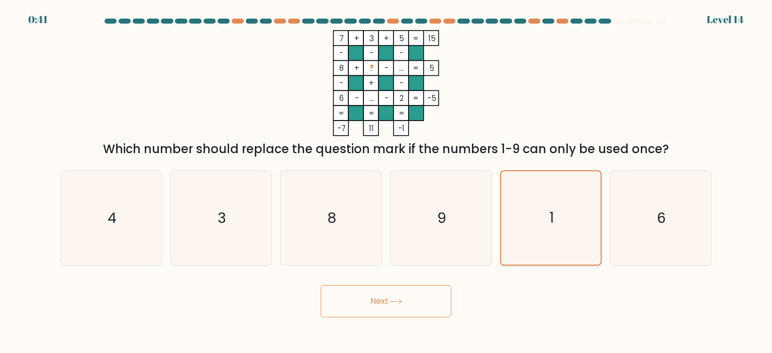
click at [386, 182] on input "e. 1" at bounding box center [386, 179] width 1 height 5
click at [419, 303] on button "Next" at bounding box center [386, 301] width 131 height 32
click at [390, 301] on button "Next" at bounding box center [386, 301] width 131 height 32
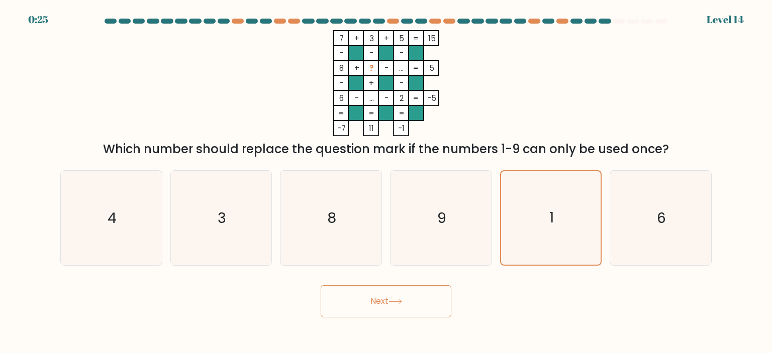
click at [390, 301] on button "Next" at bounding box center [386, 301] width 131 height 32
click at [442, 194] on icon "9" at bounding box center [440, 218] width 94 height 94
click at [386, 182] on input "d. 9" at bounding box center [386, 179] width 1 height 5
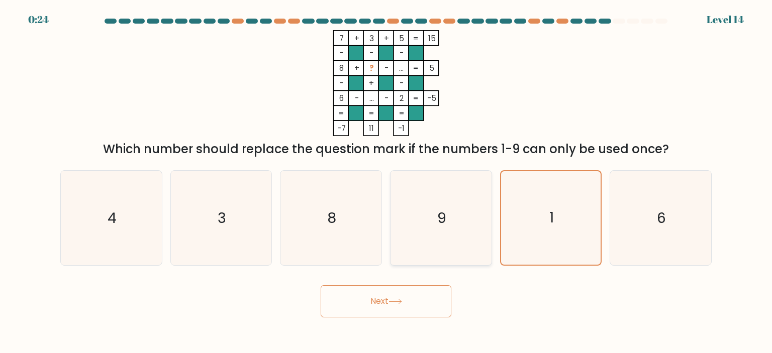
radio input "true"
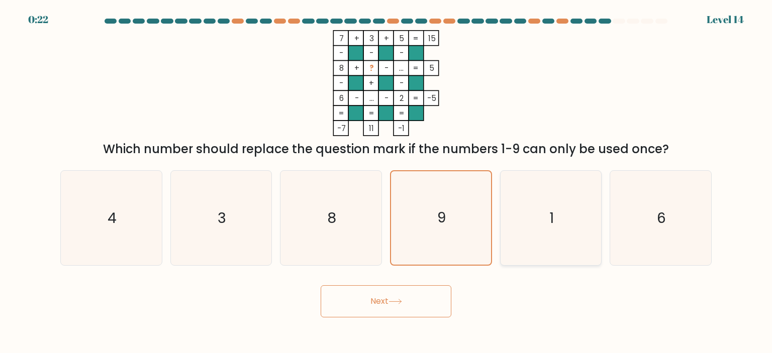
click at [558, 204] on icon "1" at bounding box center [551, 218] width 94 height 94
click at [386, 182] on input "e. 1" at bounding box center [386, 179] width 1 height 5
radio input "true"
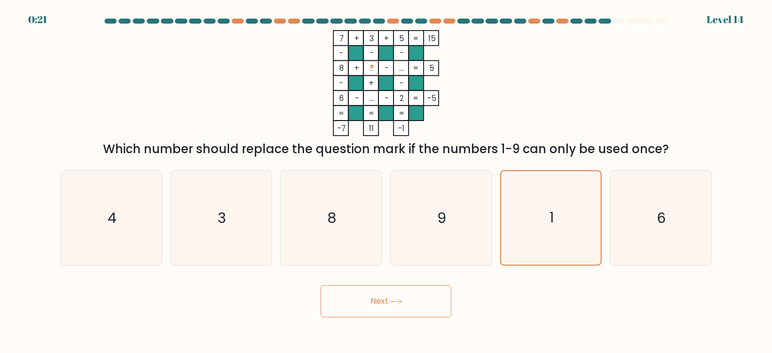
click at [376, 301] on button "Next" at bounding box center [386, 301] width 131 height 32
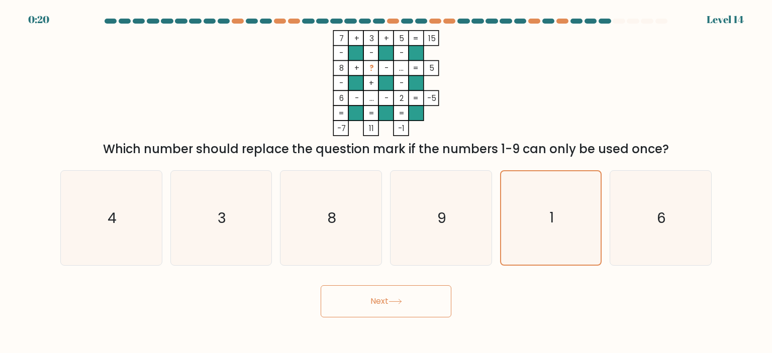
click at [376, 301] on button "Next" at bounding box center [386, 301] width 131 height 32
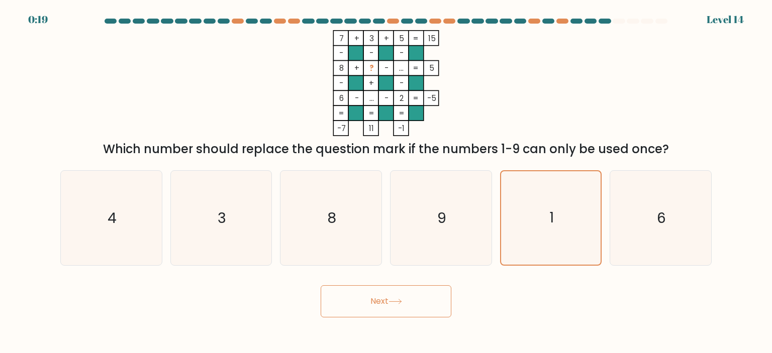
click at [375, 299] on button "Next" at bounding box center [386, 301] width 131 height 32
drag, startPoint x: 375, startPoint y: 299, endPoint x: 402, endPoint y: 298, distance: 27.2
click at [402, 298] on button "Next" at bounding box center [386, 301] width 131 height 32
click at [431, 286] on button "Next" at bounding box center [386, 301] width 131 height 32
click at [323, 219] on icon "8" at bounding box center [330, 218] width 94 height 94
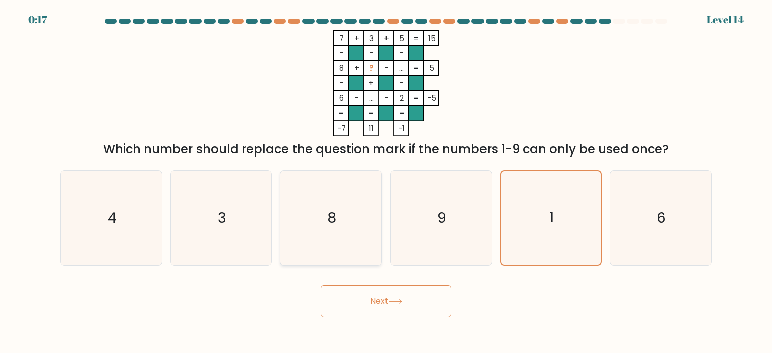
click at [386, 182] on input "c. 8" at bounding box center [386, 179] width 1 height 5
radio input "true"
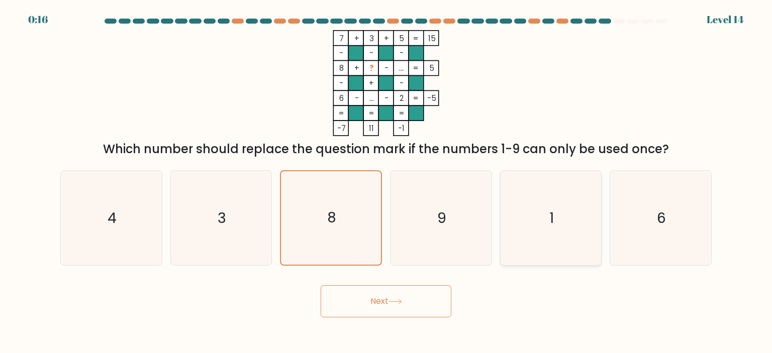
click at [569, 225] on icon "1" at bounding box center [551, 218] width 94 height 94
click at [386, 182] on input "e. 1" at bounding box center [386, 179] width 1 height 5
radio input "true"
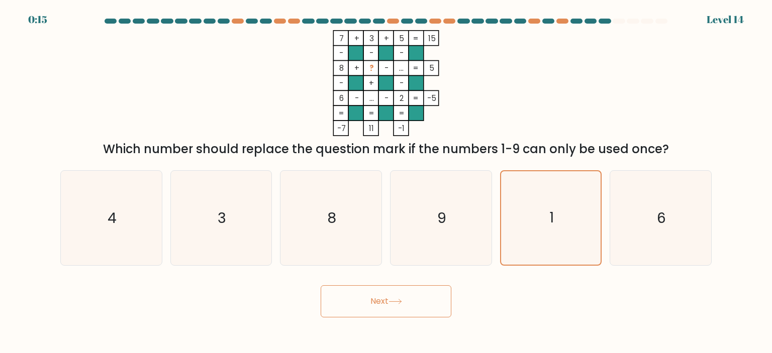
click at [417, 291] on button "Next" at bounding box center [386, 301] width 131 height 32
click at [414, 283] on div "Next" at bounding box center [385, 298] width 663 height 40
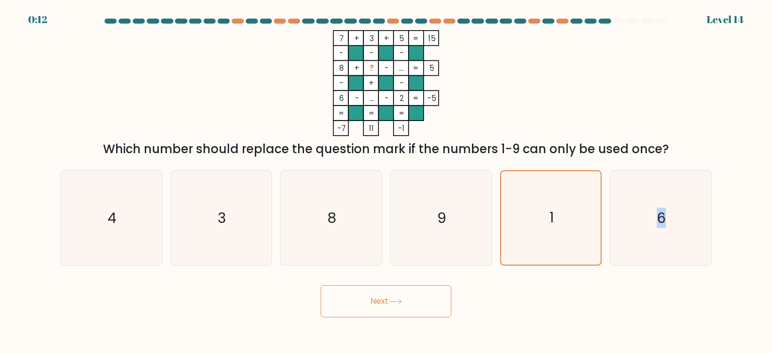
click at [409, 313] on button "Next" at bounding box center [386, 301] width 131 height 32
click at [386, 296] on button "Next" at bounding box center [386, 301] width 131 height 32
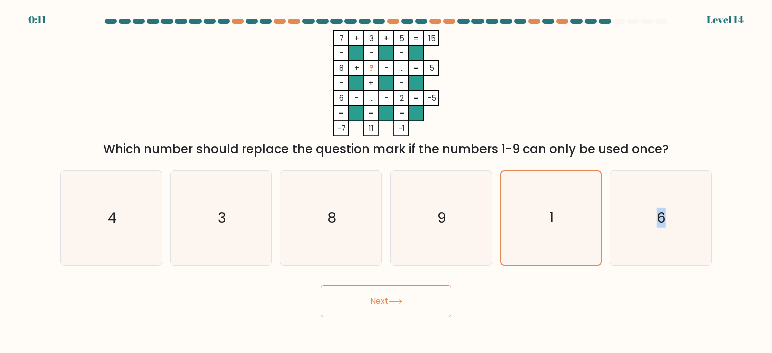
click at [386, 296] on button "Next" at bounding box center [386, 301] width 131 height 32
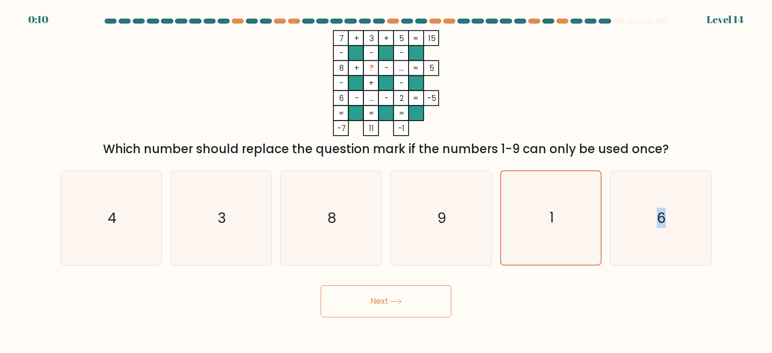
click at [386, 296] on button "Next" at bounding box center [386, 301] width 131 height 32
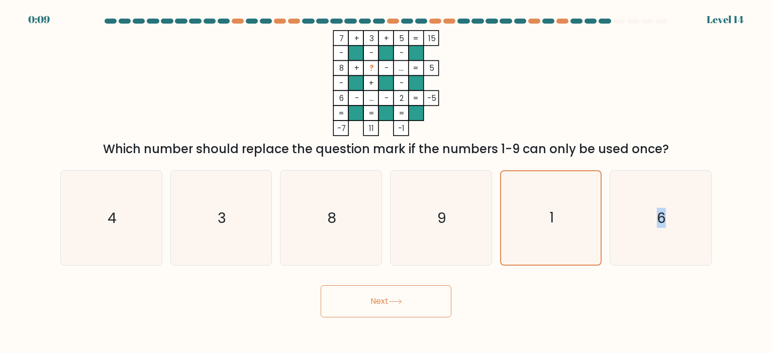
click at [386, 296] on button "Next" at bounding box center [386, 301] width 131 height 32
click at [356, 231] on icon "8" at bounding box center [330, 218] width 94 height 94
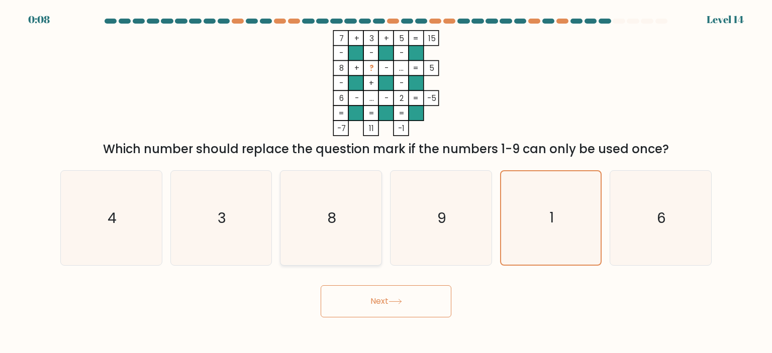
click at [386, 182] on input "c. 8" at bounding box center [386, 179] width 1 height 5
radio input "true"
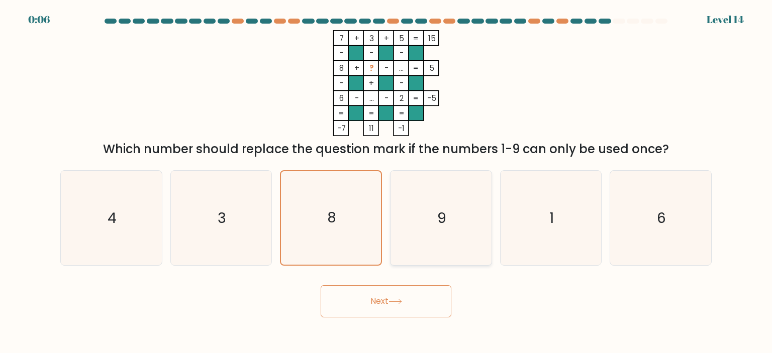
click at [453, 239] on icon "9" at bounding box center [440, 218] width 94 height 94
click at [386, 182] on input "d. 9" at bounding box center [386, 179] width 1 height 5
radio input "true"
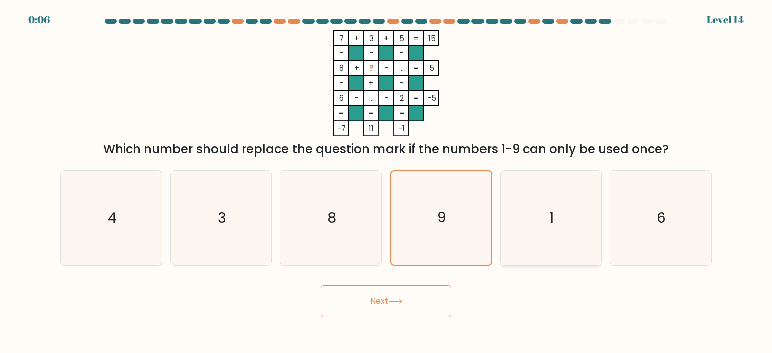
click at [523, 227] on icon "1" at bounding box center [551, 218] width 94 height 94
click at [386, 182] on input "e. 1" at bounding box center [386, 179] width 1 height 5
radio input "true"
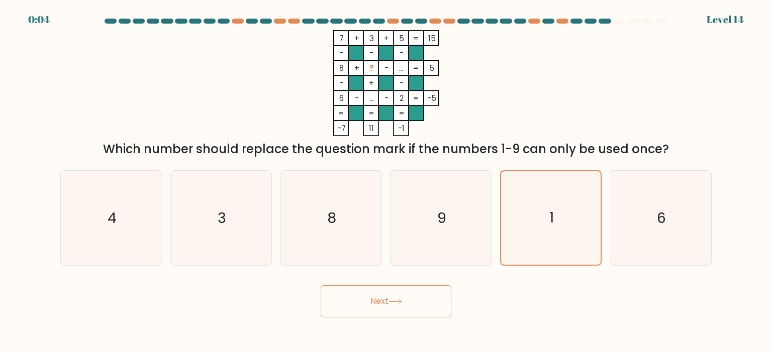
click at [391, 295] on button "Next" at bounding box center [386, 301] width 131 height 32
click at [389, 292] on button "Next" at bounding box center [386, 301] width 131 height 32
click at [385, 287] on button "Next" at bounding box center [386, 301] width 131 height 32
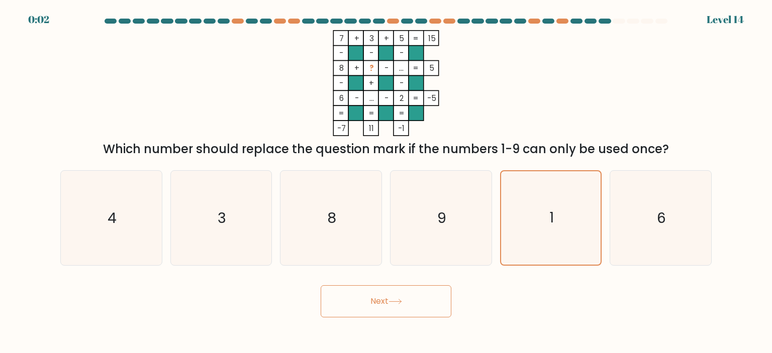
click at [385, 287] on button "Next" at bounding box center [386, 301] width 131 height 32
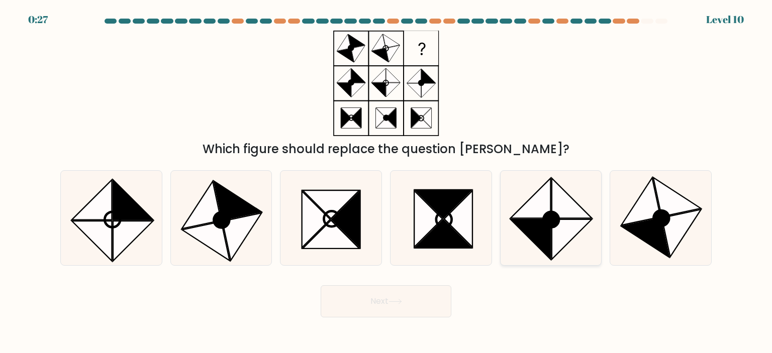
click at [586, 202] on icon at bounding box center [551, 218] width 94 height 94
click at [386, 182] on input "e." at bounding box center [386, 179] width 1 height 5
radio input "true"
click at [408, 307] on button "Next" at bounding box center [386, 301] width 131 height 32
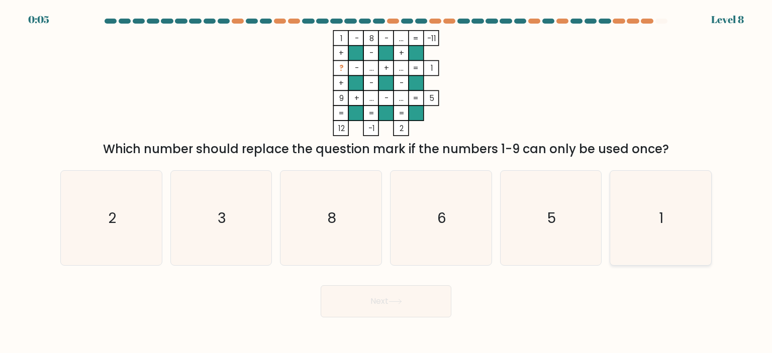
click at [661, 209] on text "1" at bounding box center [661, 218] width 5 height 20
click at [386, 182] on input "f. 1" at bounding box center [386, 179] width 1 height 5
radio input "true"
click at [417, 301] on button "Next" at bounding box center [386, 301] width 131 height 32
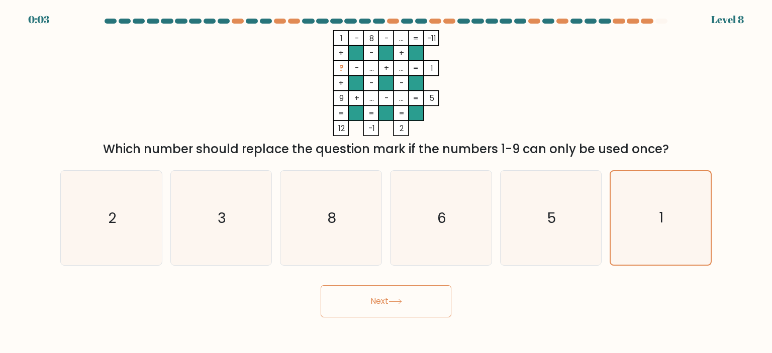
click at [417, 301] on button "Next" at bounding box center [386, 301] width 131 height 32
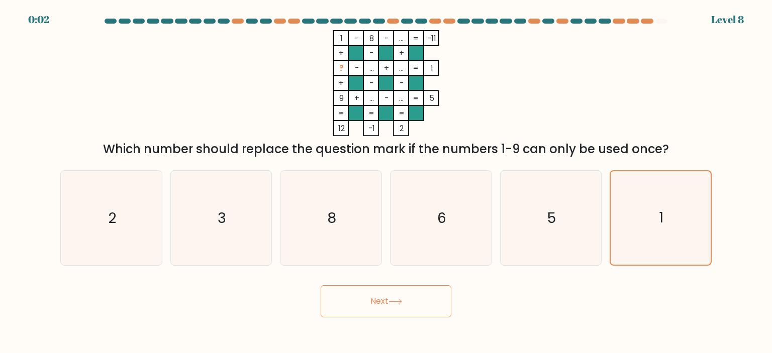
click at [417, 301] on button "Next" at bounding box center [386, 301] width 131 height 32
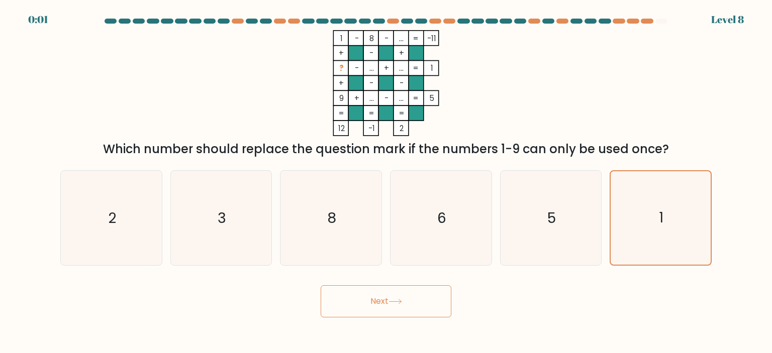
click at [417, 301] on button "Next" at bounding box center [386, 301] width 131 height 32
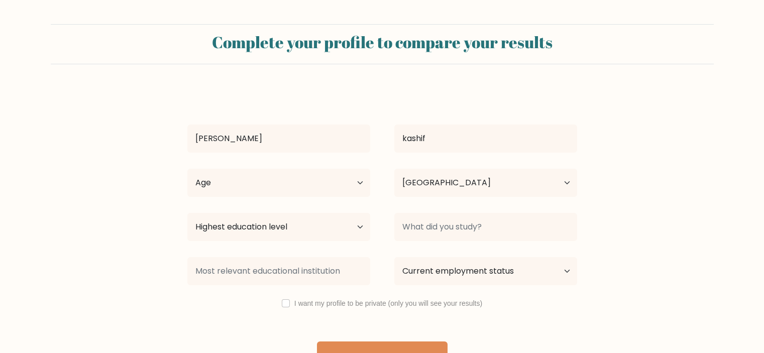
select select "PK"
click at [589, 80] on form "Complete your profile to compare your results [PERSON_NAME] kashif Age Under [D…" at bounding box center [382, 199] width 764 height 350
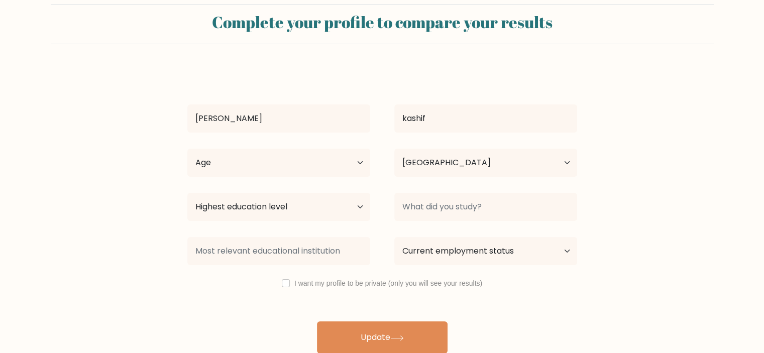
scroll to position [28, 0]
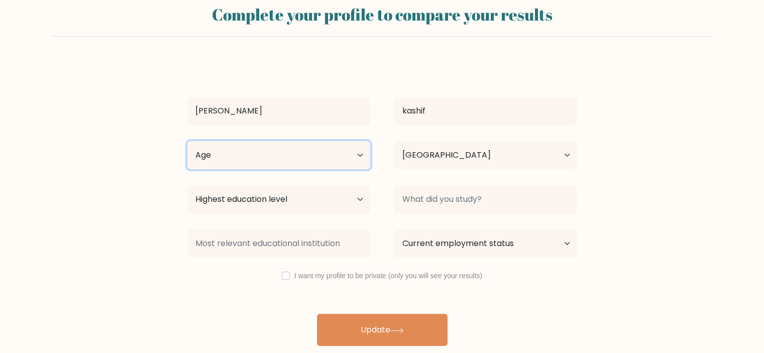
click at [300, 155] on select "Age Under 18 years old 18-24 years old 25-34 years old 35-44 years old 45-54 ye…" at bounding box center [278, 155] width 183 height 28
select select "18_24"
click at [187, 141] on select "Age Under 18 years old 18-24 years old 25-34 years old 35-44 years old 45-54 ye…" at bounding box center [278, 155] width 183 height 28
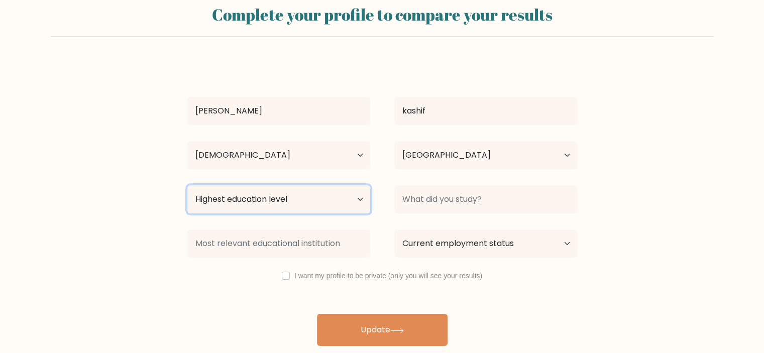
click at [291, 211] on select "Highest education level No schooling Primary Lower Secondary Upper Secondary Oc…" at bounding box center [278, 199] width 183 height 28
select select "upper_secondary"
click at [187, 185] on select "Highest education level No schooling Primary Lower Secondary Upper Secondary Oc…" at bounding box center [278, 199] width 183 height 28
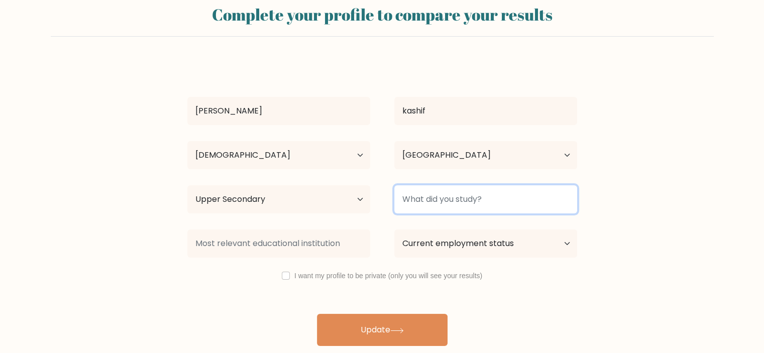
click at [488, 192] on input at bounding box center [485, 199] width 183 height 28
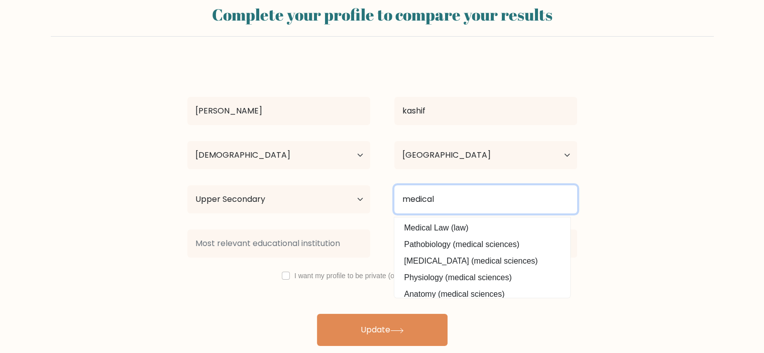
type input "medical"
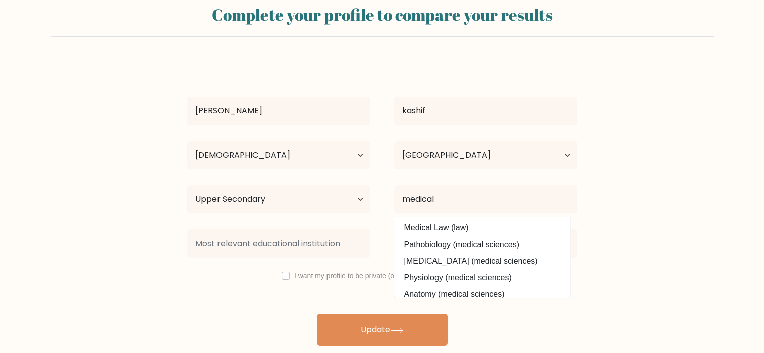
click at [570, 260] on div "Current employment status Employed Student Retired Other / prefer not to answer" at bounding box center [485, 244] width 207 height 36
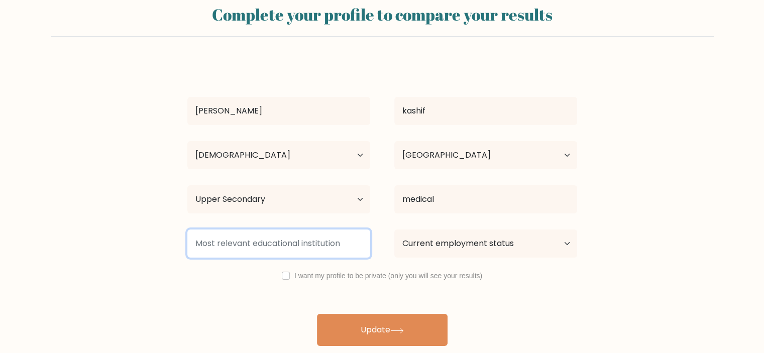
click at [277, 240] on input at bounding box center [278, 244] width 183 height 28
type input "kips"
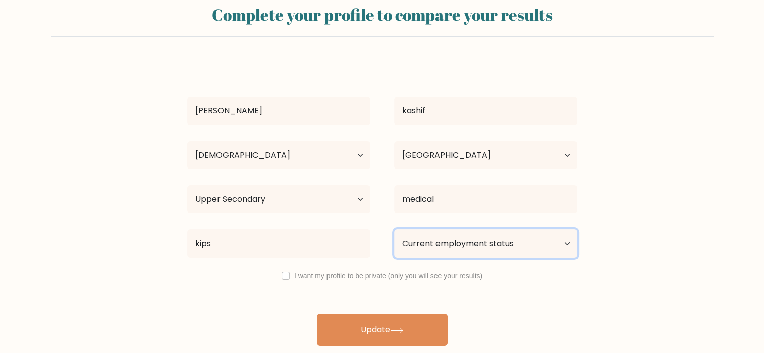
click at [456, 246] on select "Current employment status Employed Student Retired Other / prefer not to answer" at bounding box center [485, 244] width 183 height 28
select select "student"
click at [394, 230] on select "Current employment status Employed Student Retired Other / prefer not to answer" at bounding box center [485, 244] width 183 height 28
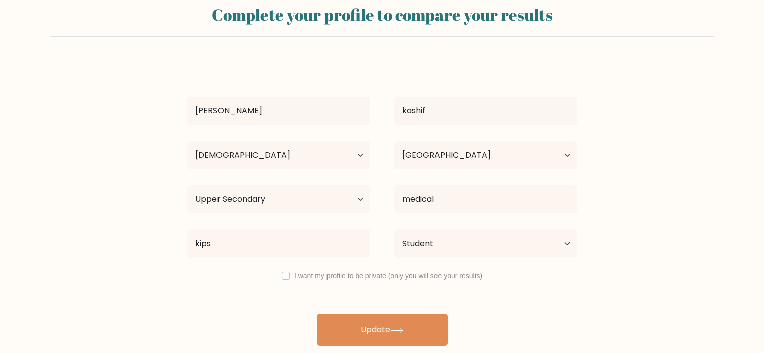
click at [290, 273] on div "I want my profile to be private (only you will see your results)" at bounding box center [382, 276] width 414 height 12
click at [286, 273] on input "checkbox" at bounding box center [286, 276] width 8 height 8
checkbox input "true"
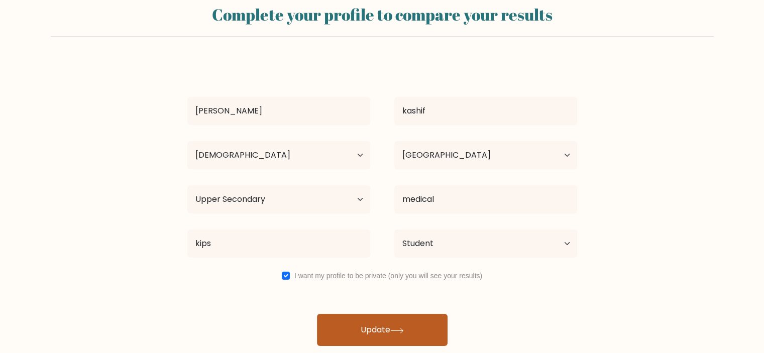
click at [364, 335] on button "Update" at bounding box center [382, 330] width 131 height 32
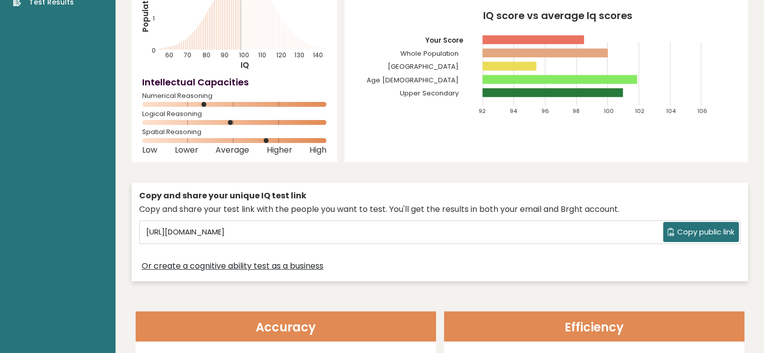
scroll to position [141, 0]
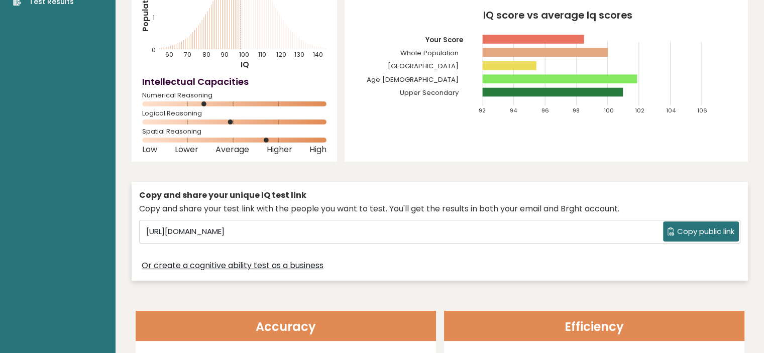
click at [718, 226] on span "Copy public link" at bounding box center [705, 232] width 57 height 12
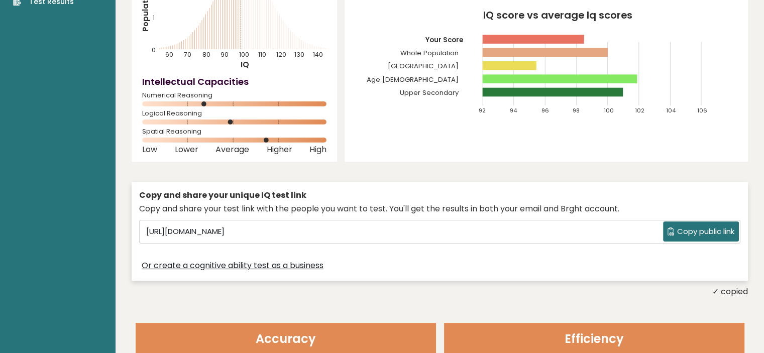
click at [718, 226] on span "Copy public link" at bounding box center [705, 232] width 57 height 12
click at [597, 158] on div "[PERSON_NAME] [PERSON_NAME] Student, [GEOGRAPHIC_DATA] IQ: 98 Population/% IQ 0…" at bounding box center [440, 99] width 617 height 397
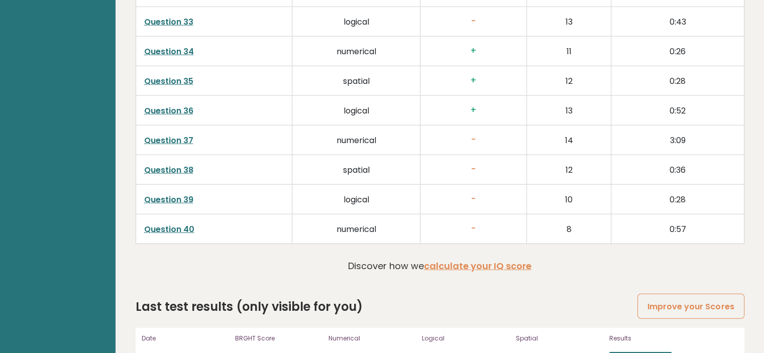
scroll to position [2592, 0]
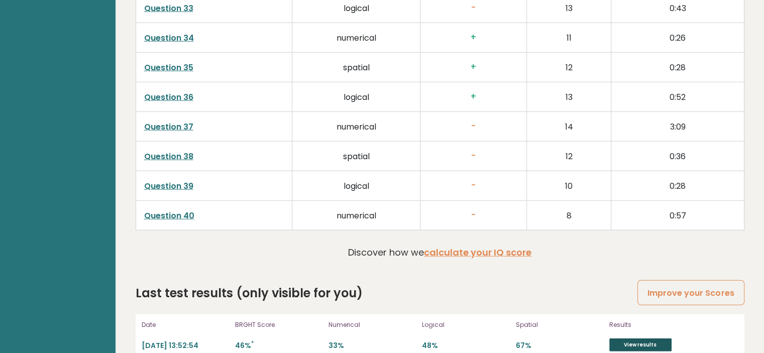
click at [644, 339] on link "View results" at bounding box center [641, 345] width 62 height 13
click at [633, 339] on link "View results" at bounding box center [641, 345] width 62 height 13
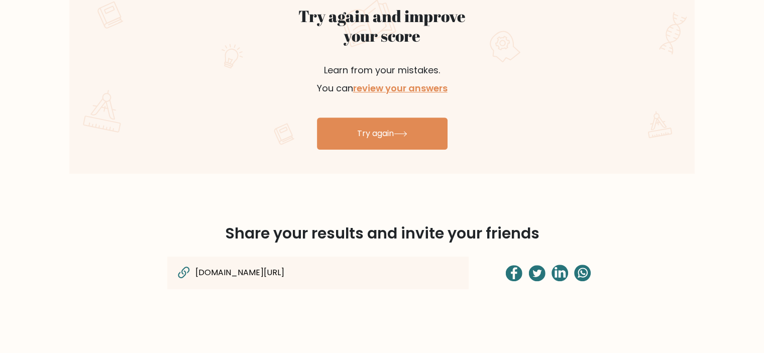
scroll to position [623, 0]
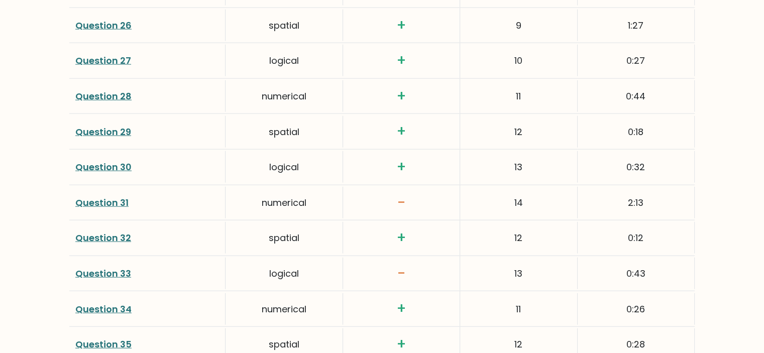
scroll to position [2644, 0]
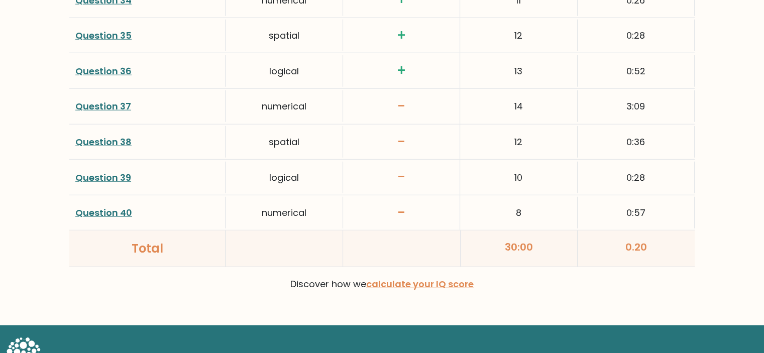
click at [554, 285] on p "Discover how we calculate your IQ score" at bounding box center [382, 284] width 614 height 18
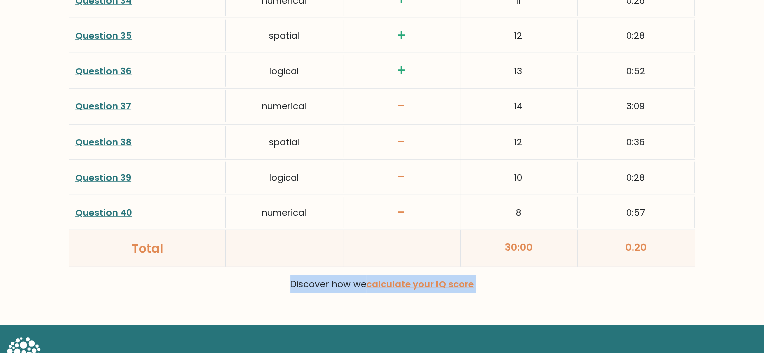
click at [554, 285] on p "Discover how we calculate your IQ score" at bounding box center [382, 284] width 614 height 18
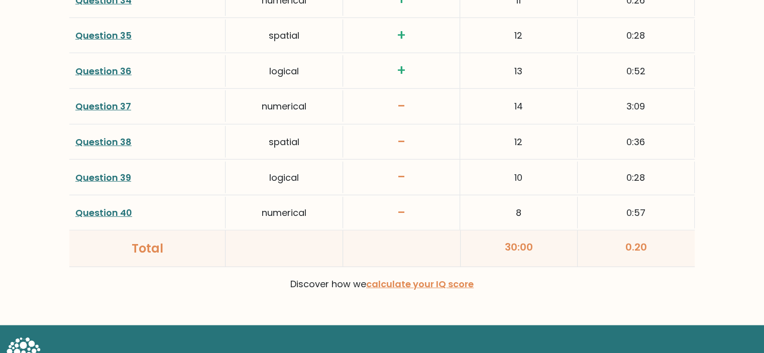
drag, startPoint x: 510, startPoint y: 302, endPoint x: 516, endPoint y: 288, distance: 15.3
click at [516, 288] on div "Discover how we calculate your IQ score" at bounding box center [382, 288] width 626 height 26
click at [517, 287] on div "Discover how we calculate your IQ score" at bounding box center [382, 288] width 626 height 26
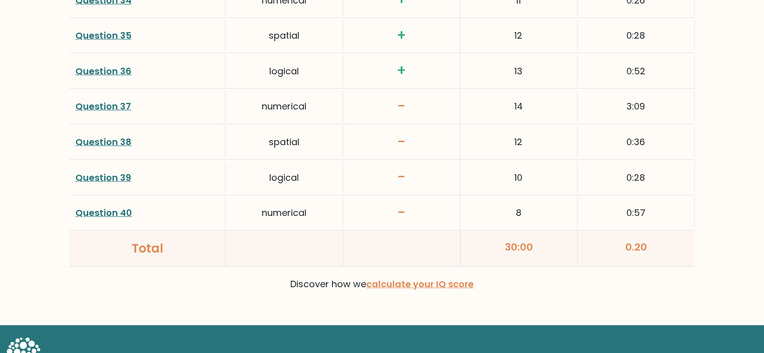
drag, startPoint x: 518, startPoint y: 286, endPoint x: 520, endPoint y: 281, distance: 5.2
click at [519, 286] on p "Discover how we calculate your IQ score" at bounding box center [382, 284] width 614 height 18
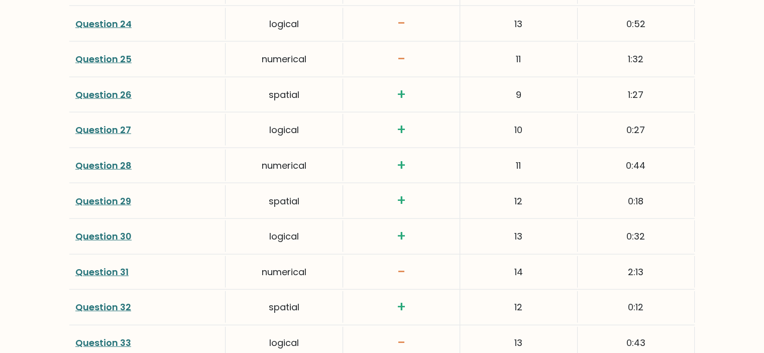
scroll to position [2242, 0]
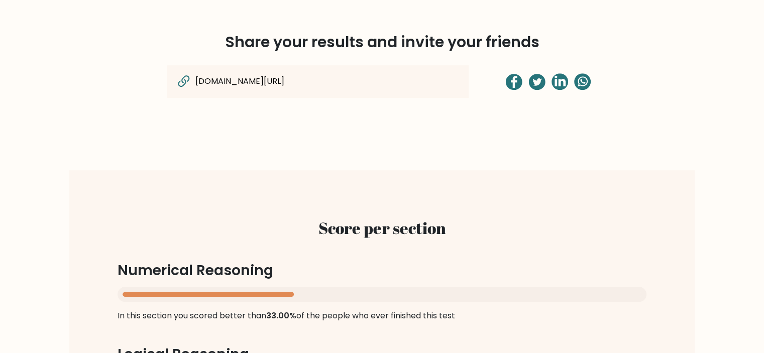
scroll to position [804, 0]
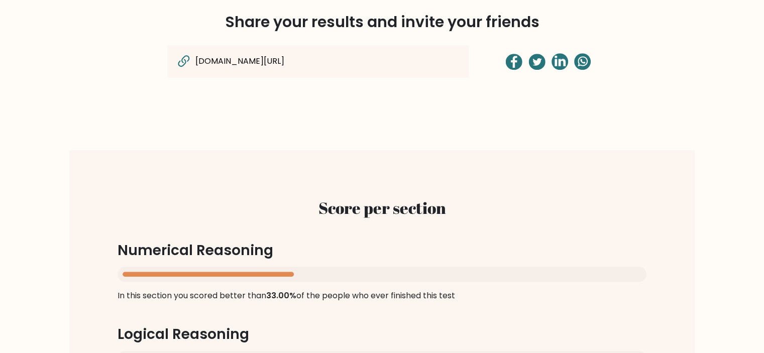
click at [187, 59] on icon at bounding box center [183, 61] width 17 height 17
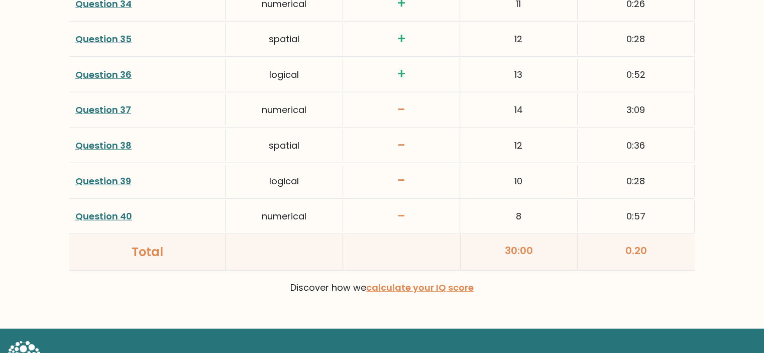
scroll to position [2672, 0]
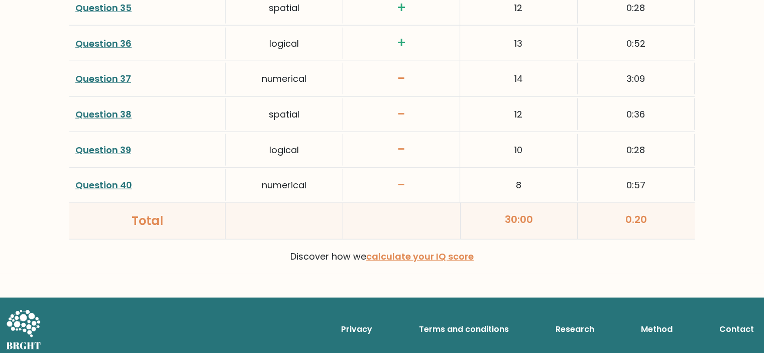
drag, startPoint x: 416, startPoint y: 243, endPoint x: 398, endPoint y: 259, distance: 24.2
click at [398, 259] on p "Discover how we calculate your IQ score" at bounding box center [382, 257] width 614 height 18
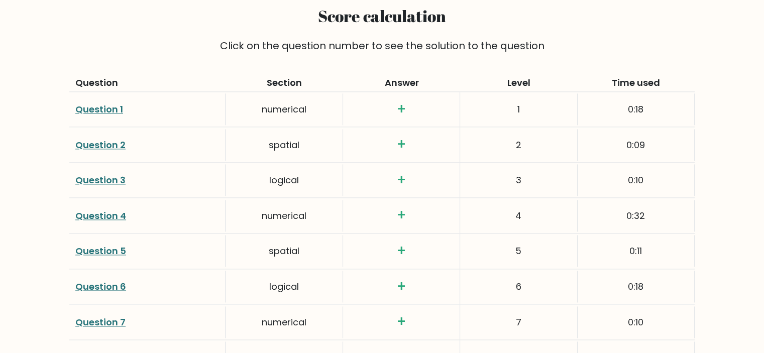
scroll to position [1345, 0]
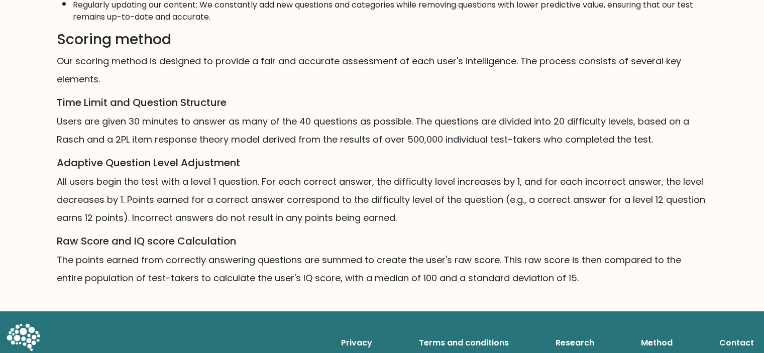
scroll to position [609, 0]
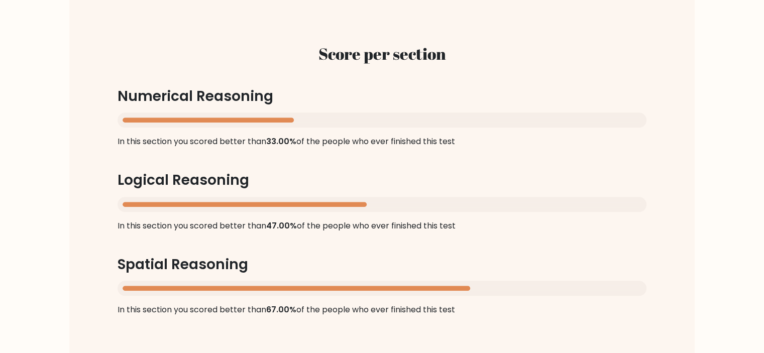
scroll to position [965, 0]
